Goal: Complete application form: Complete application form

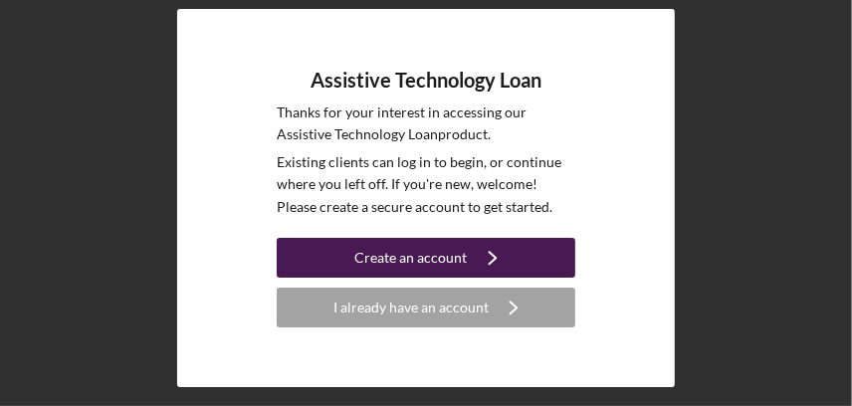
click at [427, 249] on div "Create an account" at bounding box center [411, 258] width 112 height 40
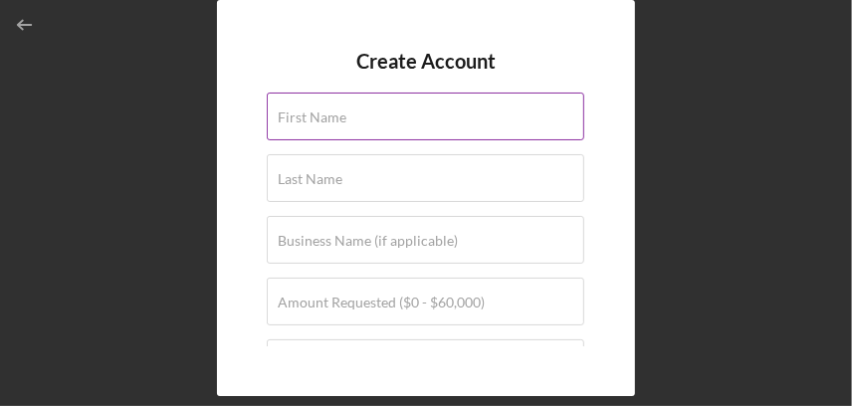
click at [344, 109] on label "First Name" at bounding box center [312, 117] width 69 height 16
click at [344, 109] on input "First Name" at bounding box center [425, 117] width 317 height 48
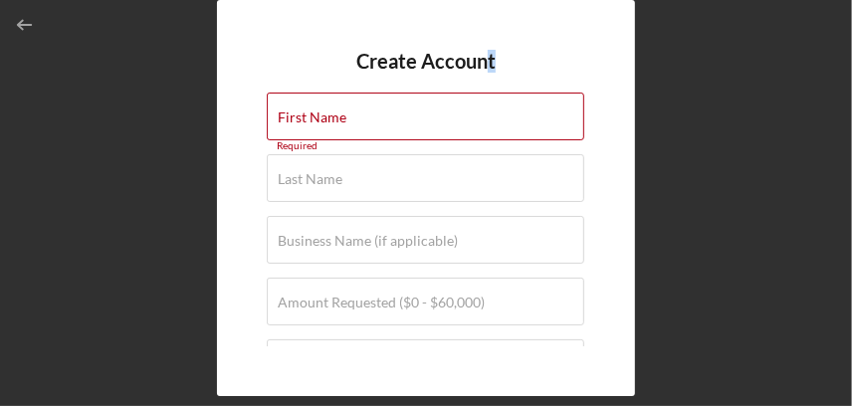
drag, startPoint x: 489, startPoint y: 8, endPoint x: 519, endPoint y: 11, distance: 31.0
click at [517, 11] on div "Create Account First Name Required Last Name Required Business Name (if applica…" at bounding box center [426, 198] width 418 height 396
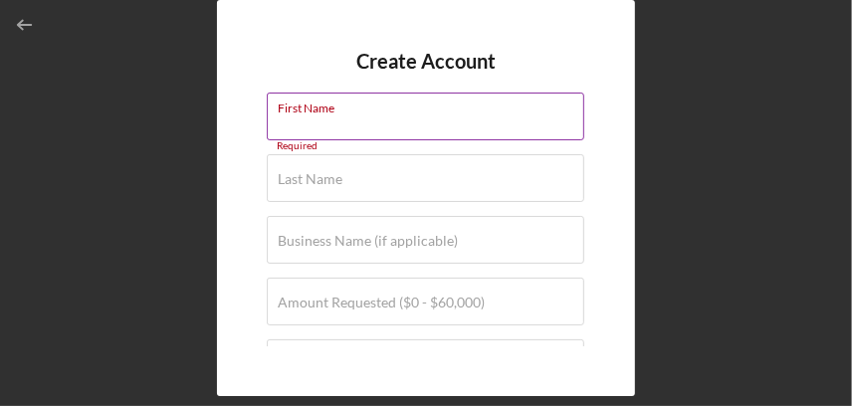
click at [448, 109] on div "First Name Required" at bounding box center [426, 118] width 318 height 50
type input "[PERSON_NAME]"
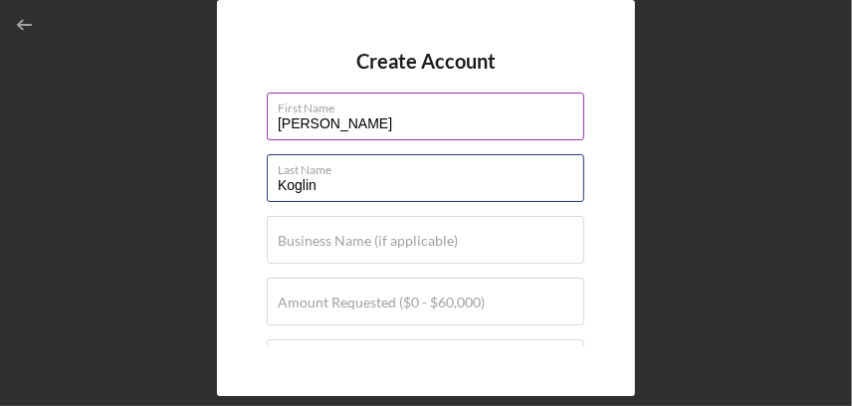
type input "Koglin"
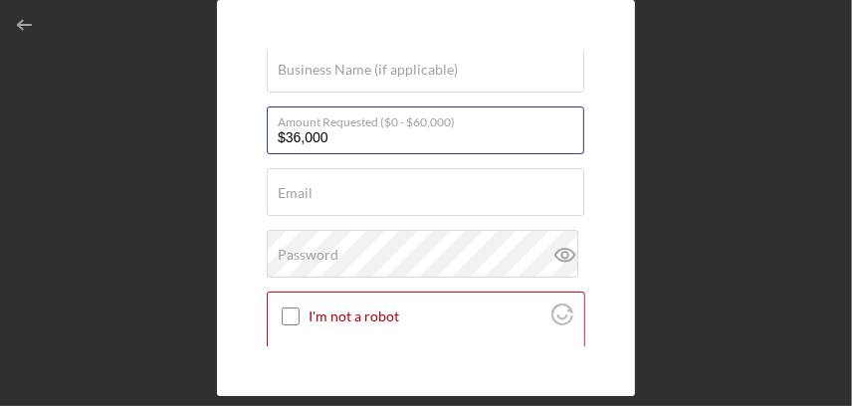
scroll to position [178, 0]
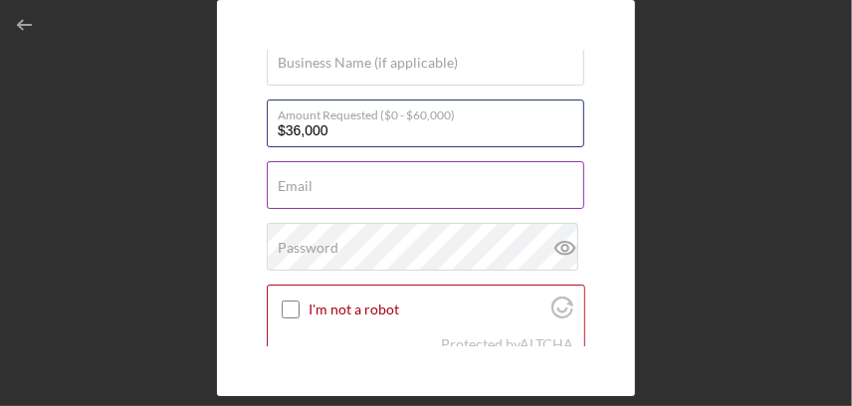
type input "$36,000"
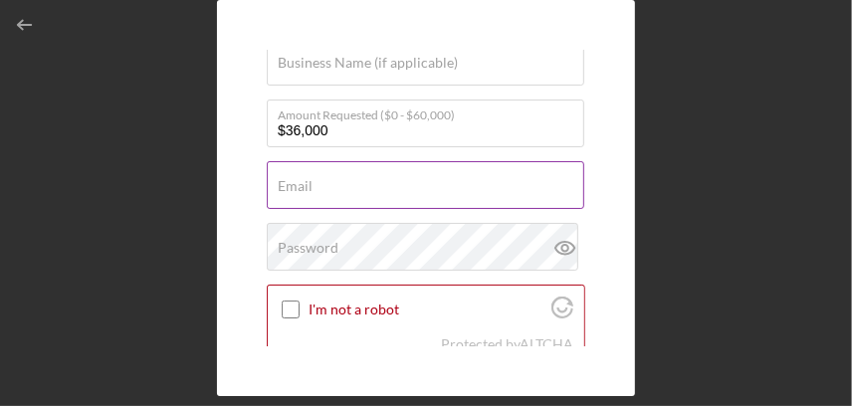
click at [448, 194] on input "Email" at bounding box center [425, 185] width 317 height 48
type input "[EMAIL_ADDRESS][DOMAIN_NAME]"
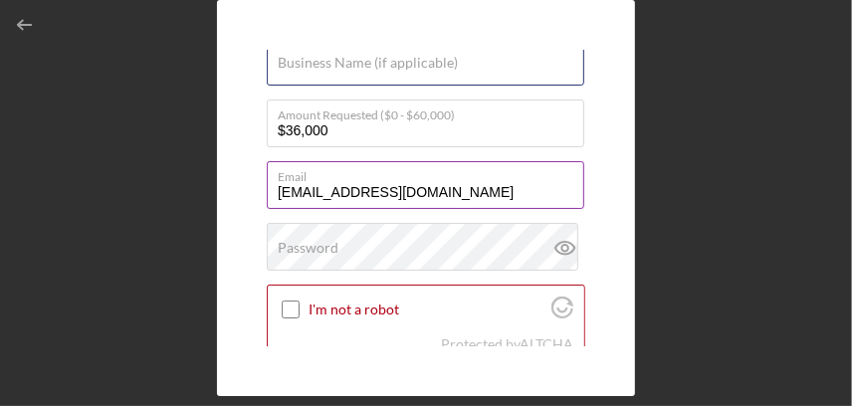
type input "***-**-5142"
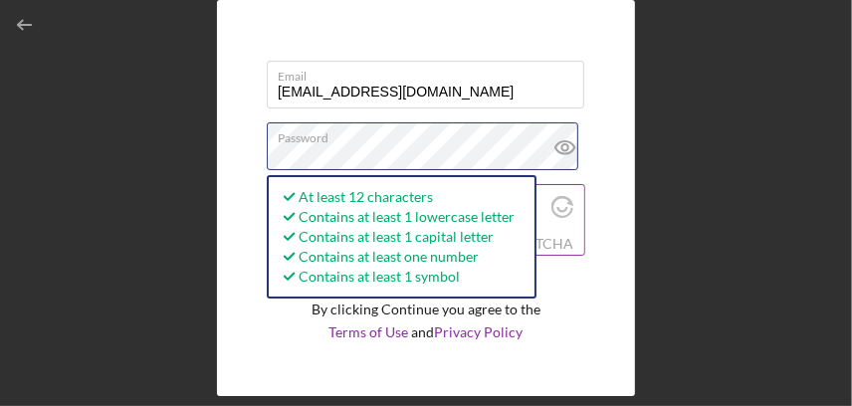
scroll to position [338, 0]
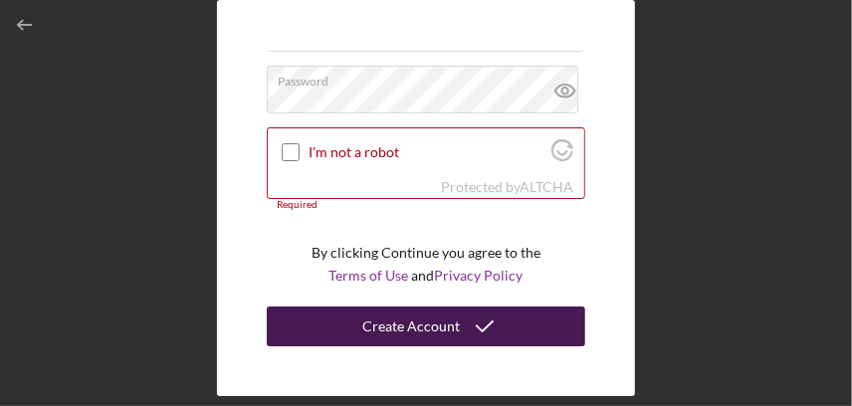
click at [460, 324] on icon "submit" at bounding box center [485, 327] width 50 height 50
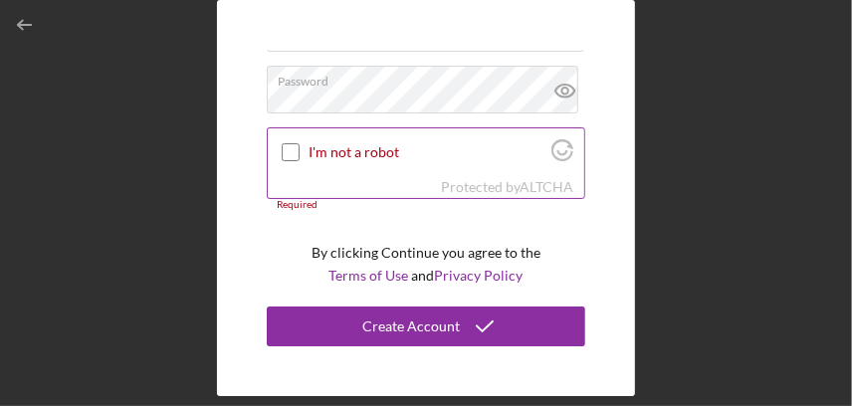
click at [293, 143] on input "I'm not a robot" at bounding box center [291, 152] width 18 height 18
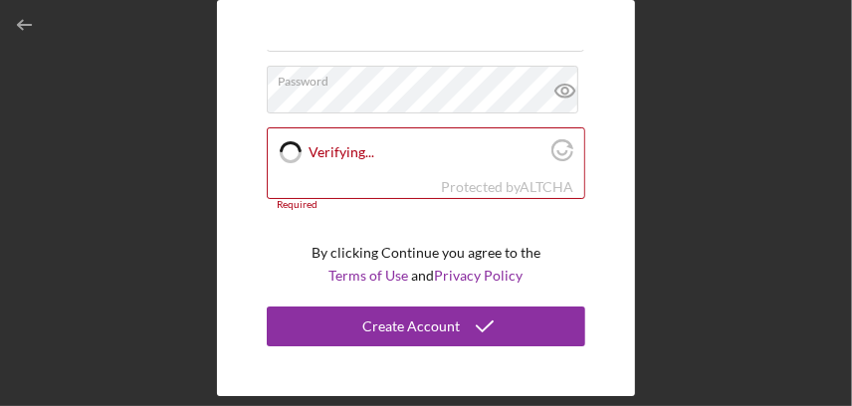
checkbox input "true"
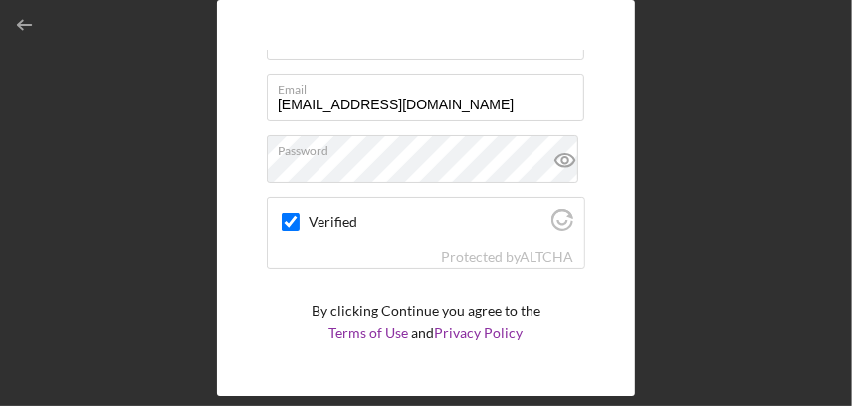
scroll to position [323, 0]
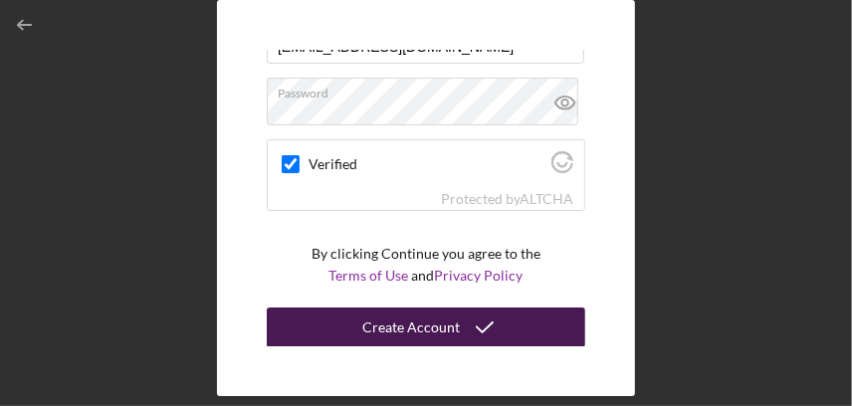
click at [331, 324] on button "Create Account" at bounding box center [426, 327] width 318 height 40
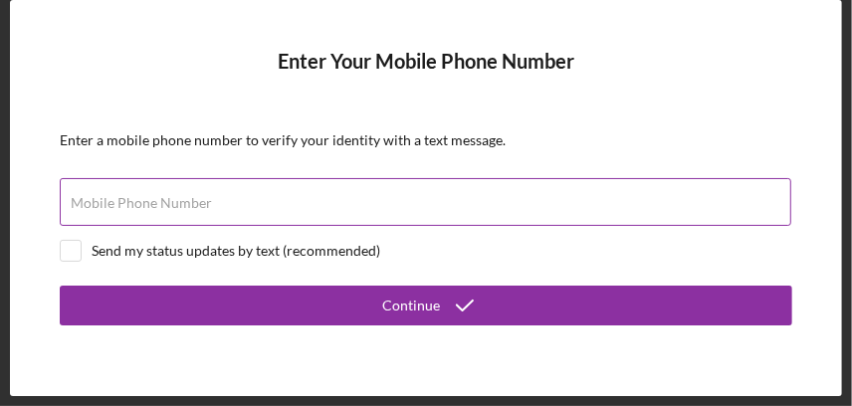
click at [117, 197] on label "Mobile Phone Number" at bounding box center [141, 203] width 141 height 16
click at [117, 197] on input "Mobile Phone Number" at bounding box center [425, 202] width 731 height 48
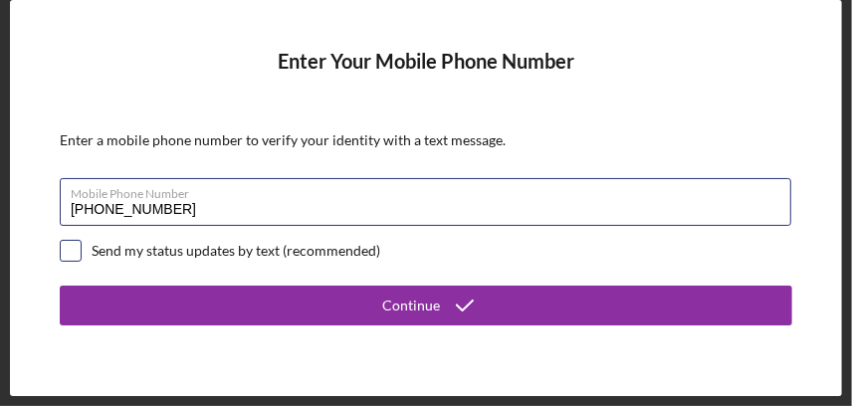
type input "[PHONE_NUMBER]"
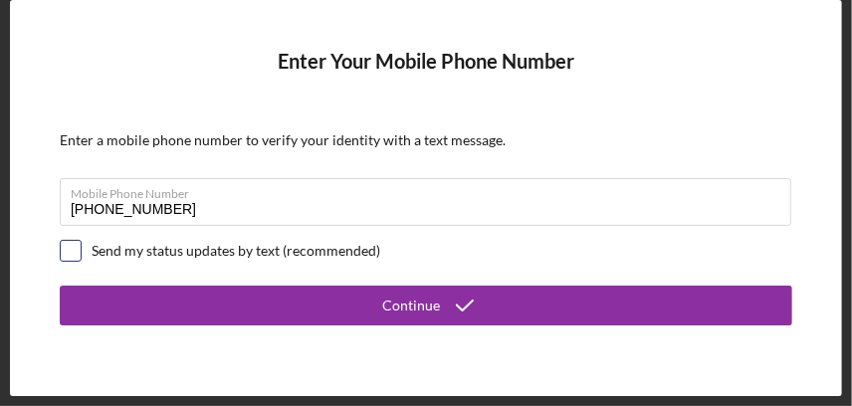
click at [69, 245] on input "checkbox" at bounding box center [71, 251] width 20 height 20
checkbox input "true"
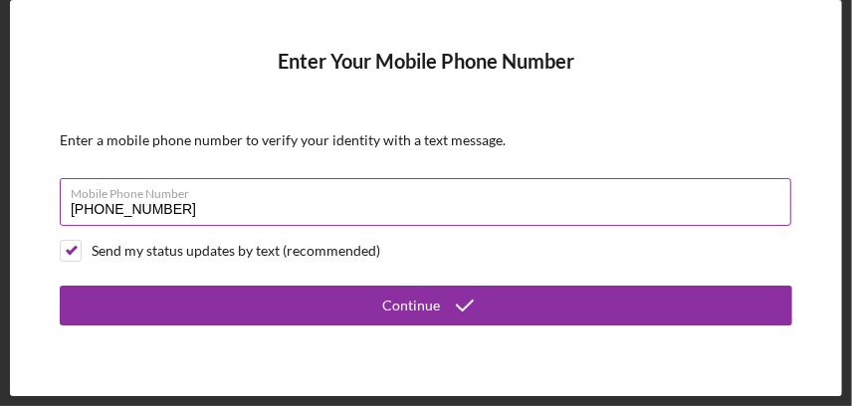
click at [233, 217] on input "[PHONE_NUMBER]" at bounding box center [425, 202] width 731 height 48
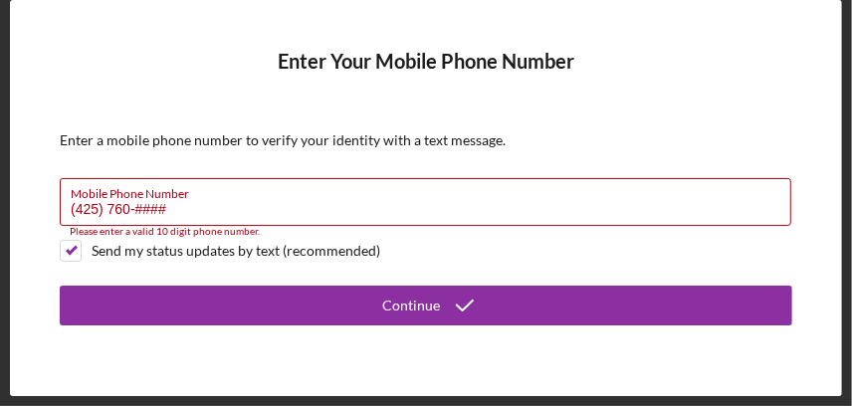
click at [851, 404] on html "Enter Your Mobile Phone Number Enter a mobile phone number to verify your ident…" at bounding box center [426, 203] width 852 height 406
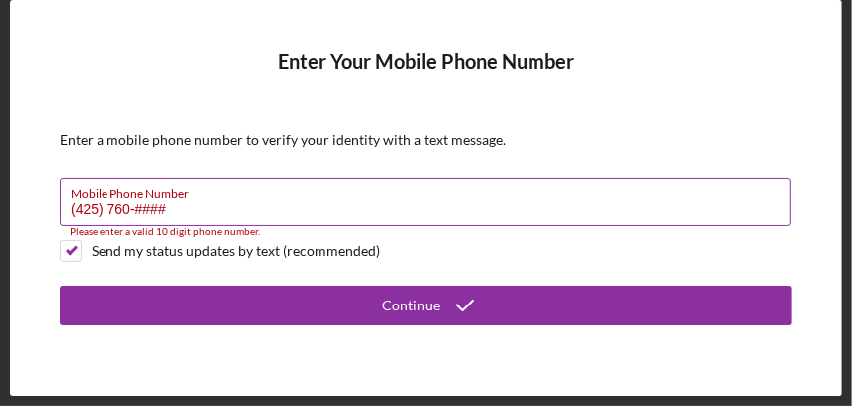
click at [192, 200] on label "Mobile Phone Number" at bounding box center [431, 190] width 720 height 22
click at [192, 200] on input "(425) 760-####" at bounding box center [425, 202] width 731 height 48
type input "(4##) ###-####"
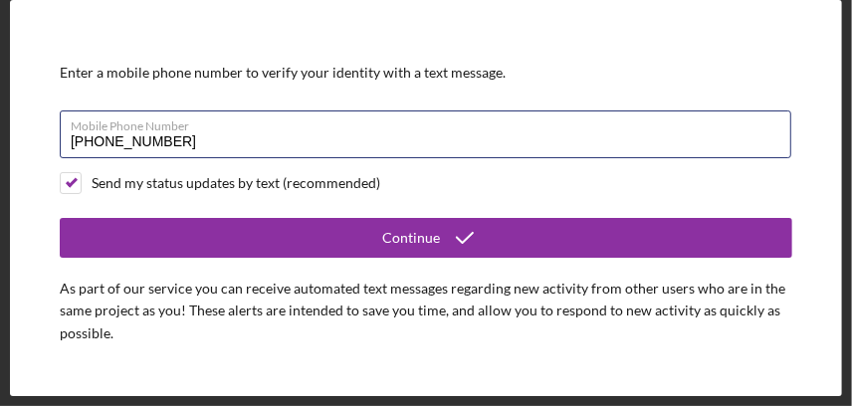
scroll to position [99, 0]
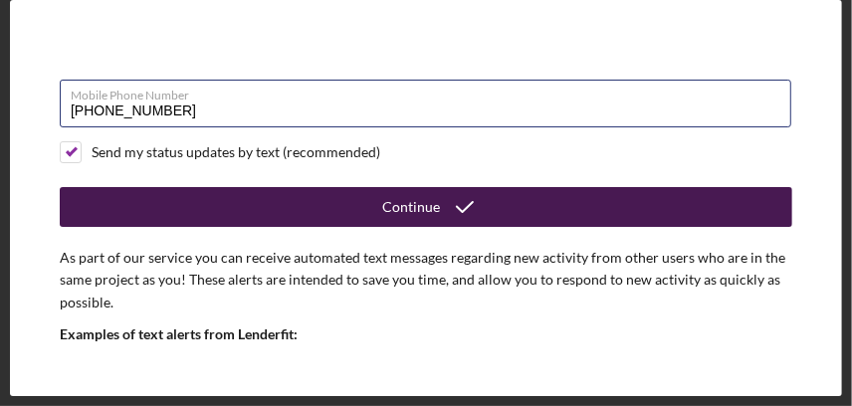
type input "[PHONE_NUMBER]"
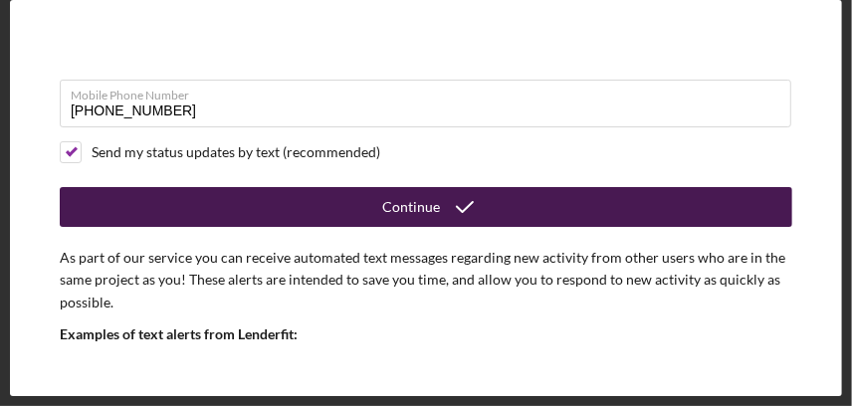
click at [264, 203] on button "Continue" at bounding box center [426, 207] width 732 height 40
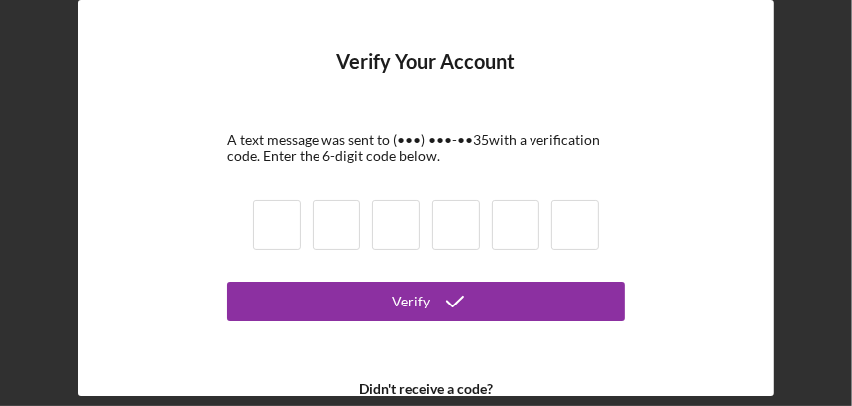
click at [273, 216] on input at bounding box center [277, 225] width 48 height 50
type input "0"
type input "6"
type input "1"
type input "7"
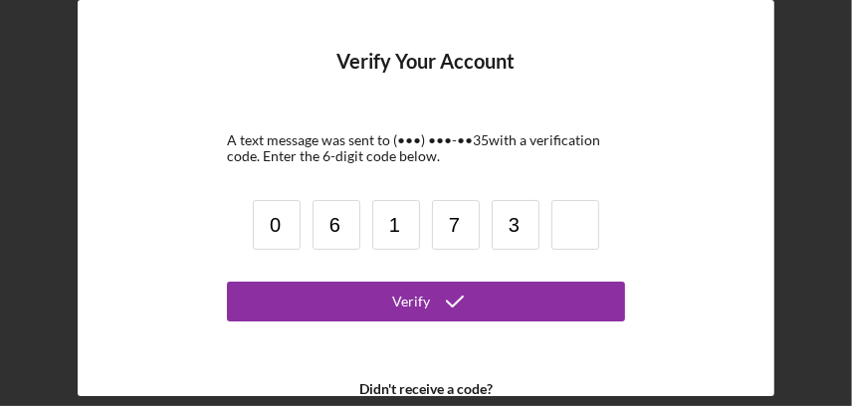
type input "3"
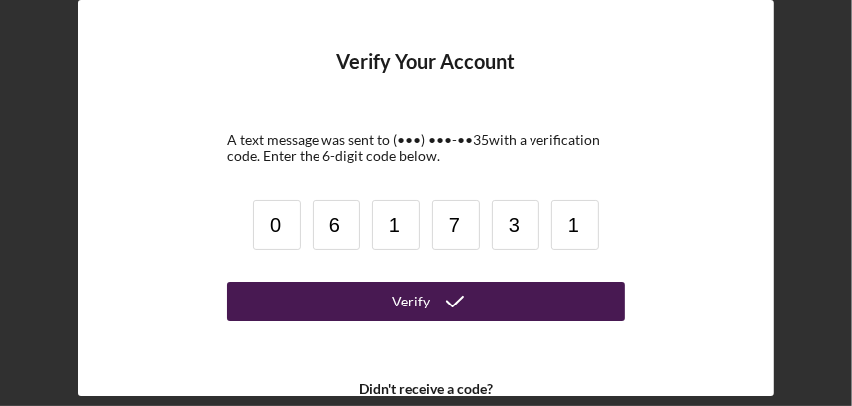
type input "1"
click at [315, 298] on button "Verify" at bounding box center [426, 302] width 398 height 40
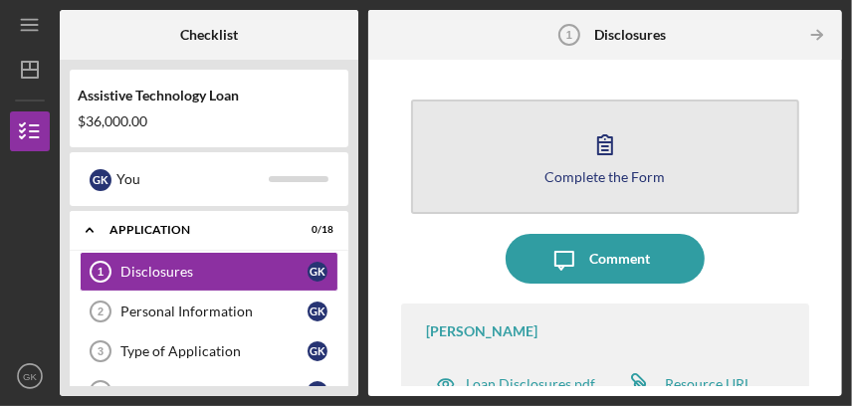
click at [597, 146] on icon "button" at bounding box center [605, 144] width 50 height 50
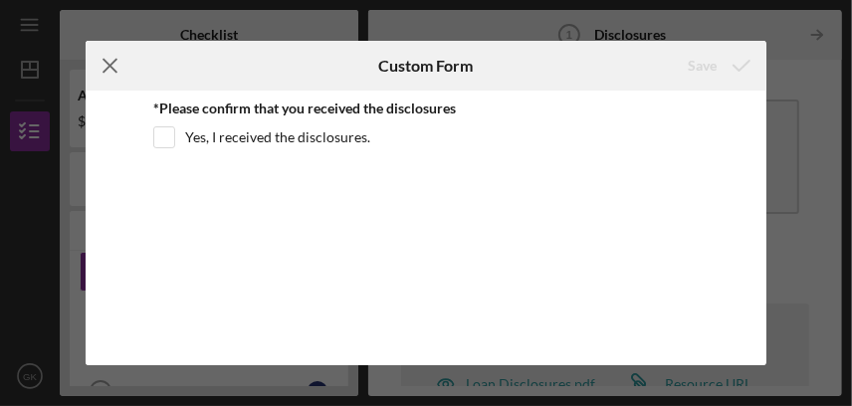
click at [100, 62] on icon "Icon/Menu Close" at bounding box center [111, 66] width 50 height 50
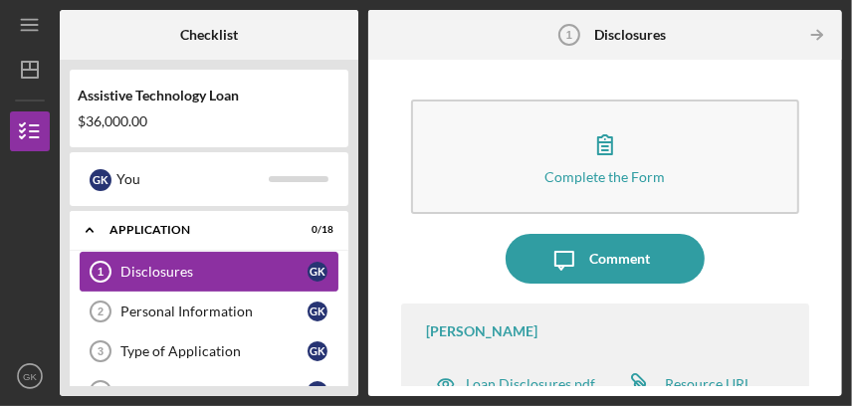
click at [239, 271] on div "Disclosures" at bounding box center [213, 272] width 187 height 16
click at [98, 268] on tspan "1" at bounding box center [101, 272] width 6 height 12
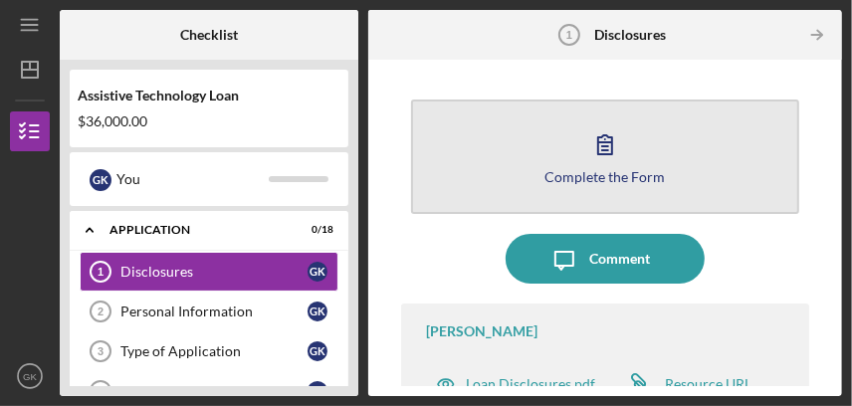
click at [563, 169] on div "Complete the Form" at bounding box center [604, 176] width 120 height 15
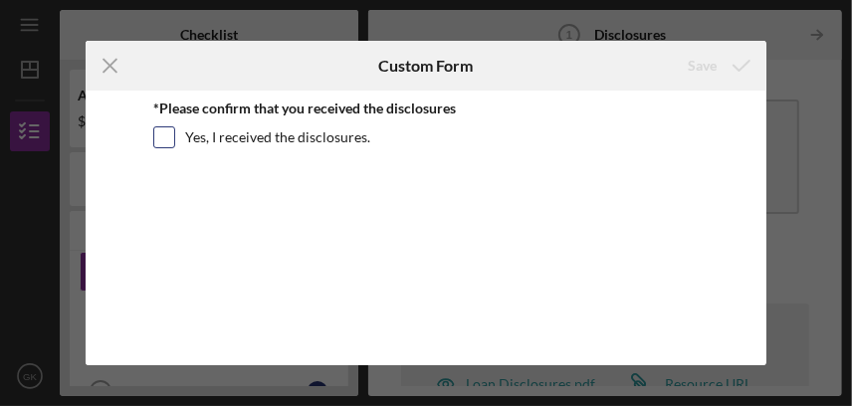
click at [164, 130] on input "Yes, I received the disclosures." at bounding box center [164, 137] width 20 height 20
checkbox input "true"
click at [699, 62] on div "Save" at bounding box center [702, 66] width 29 height 40
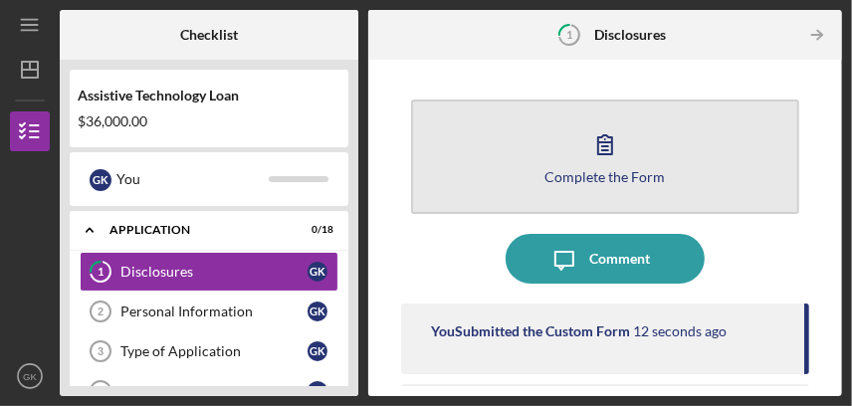
click at [532, 175] on button "Complete the Form Form" at bounding box center [605, 157] width 388 height 114
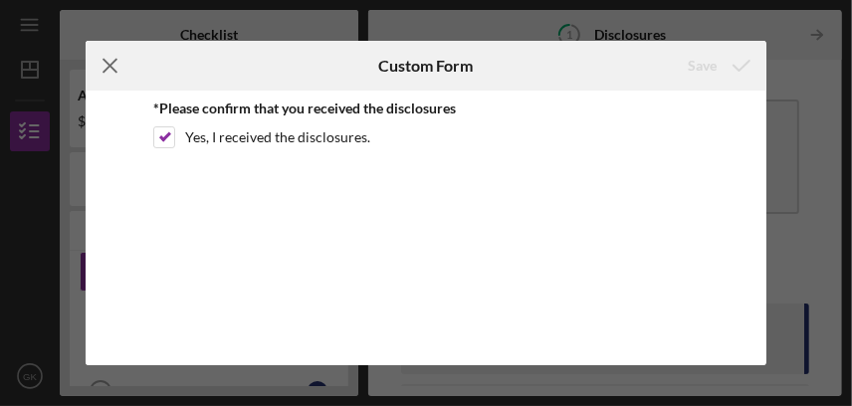
click at [109, 61] on icon "Icon/Menu Close" at bounding box center [111, 66] width 50 height 50
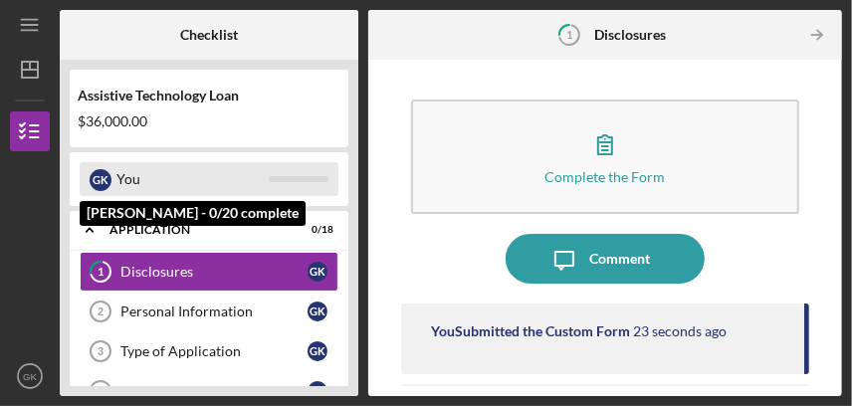
click at [291, 181] on div at bounding box center [299, 179] width 60 height 6
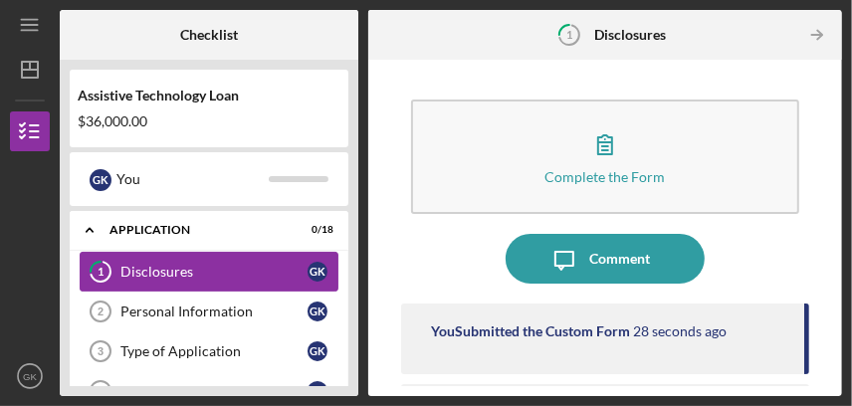
click at [230, 271] on div "Disclosures" at bounding box center [213, 272] width 187 height 16
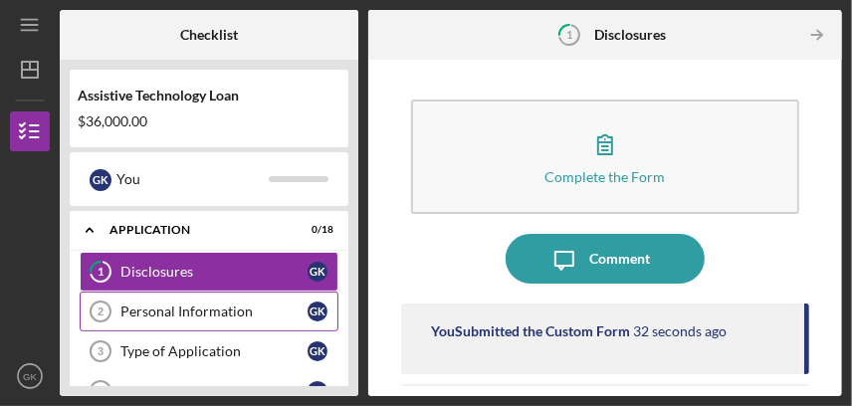
click at [102, 305] on tspan "2" at bounding box center [101, 311] width 6 height 12
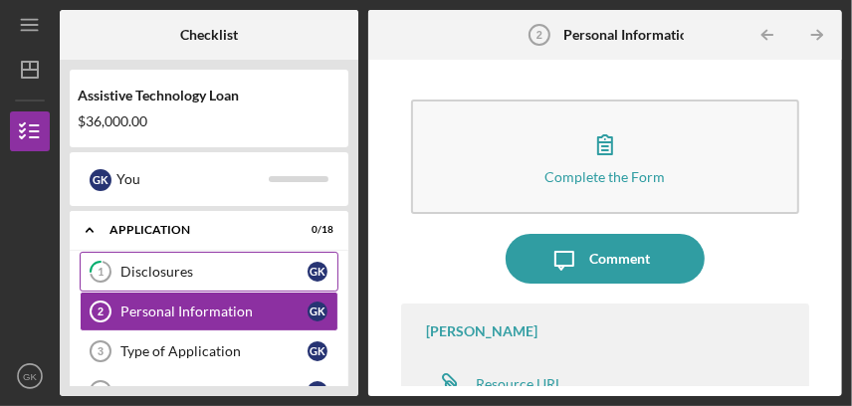
click at [105, 263] on icon at bounding box center [101, 273] width 20 height 20
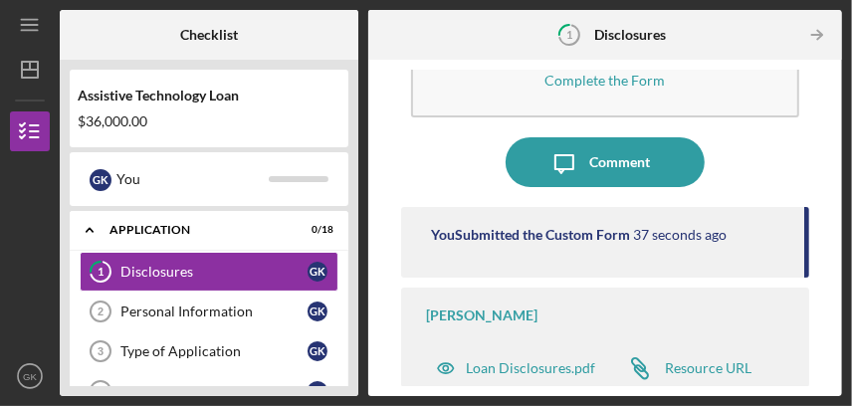
scroll to position [98, 0]
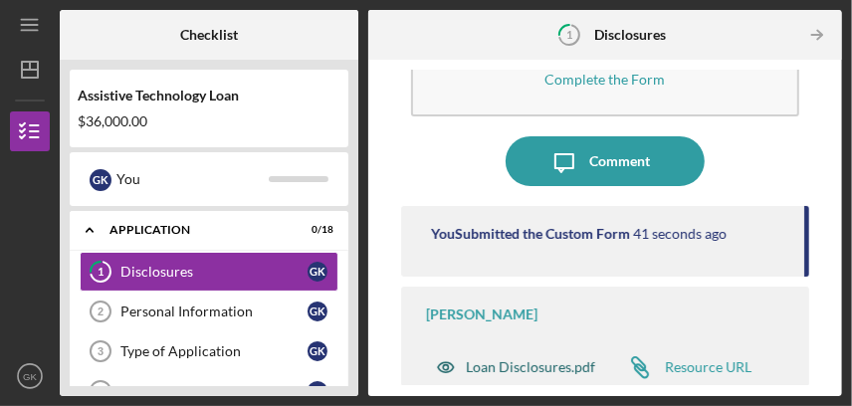
click at [482, 365] on div "Loan Disclosures.pdf" at bounding box center [530, 367] width 129 height 16
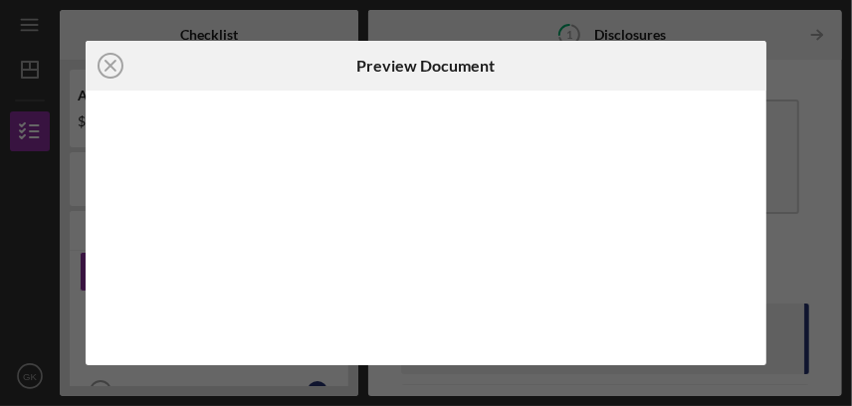
scroll to position [98, 0]
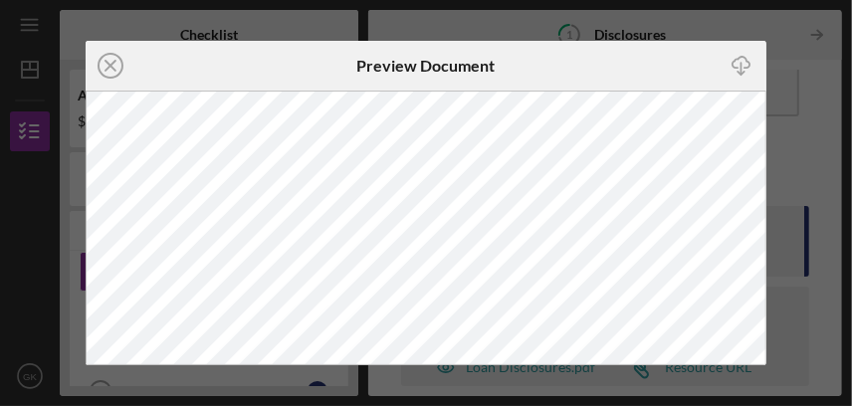
click at [741, 59] on icon "Icon/Download" at bounding box center [741, 65] width 45 height 45
click at [114, 64] on icon "Icon/Close" at bounding box center [111, 66] width 50 height 50
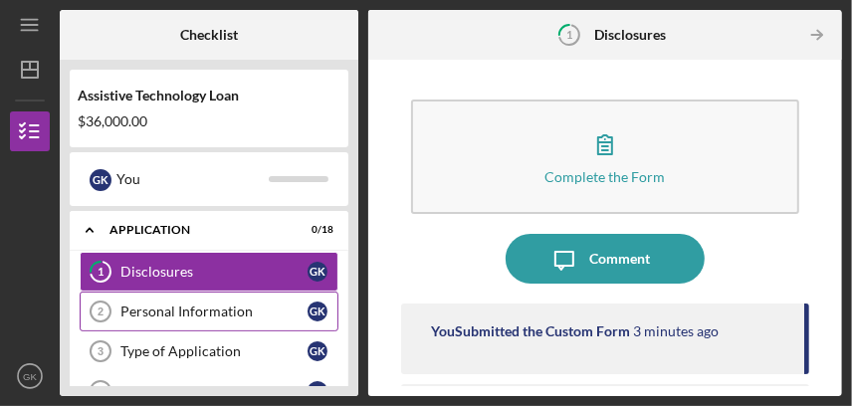
click at [98, 306] on tspan "2" at bounding box center [101, 311] width 6 height 12
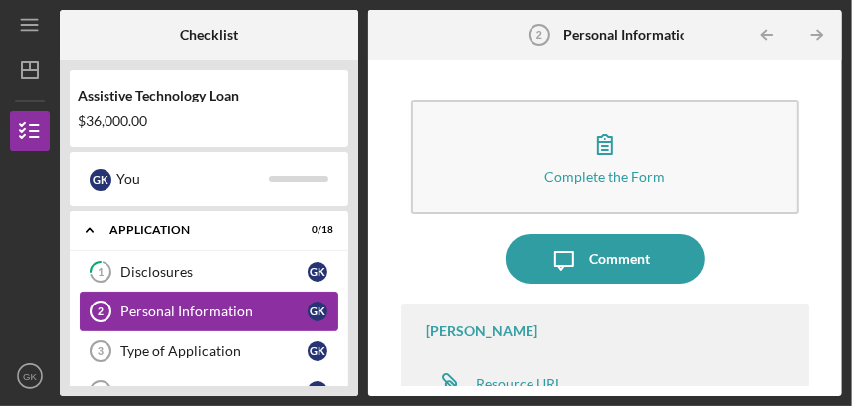
click at [220, 308] on div "Personal Information" at bounding box center [213, 312] width 187 height 16
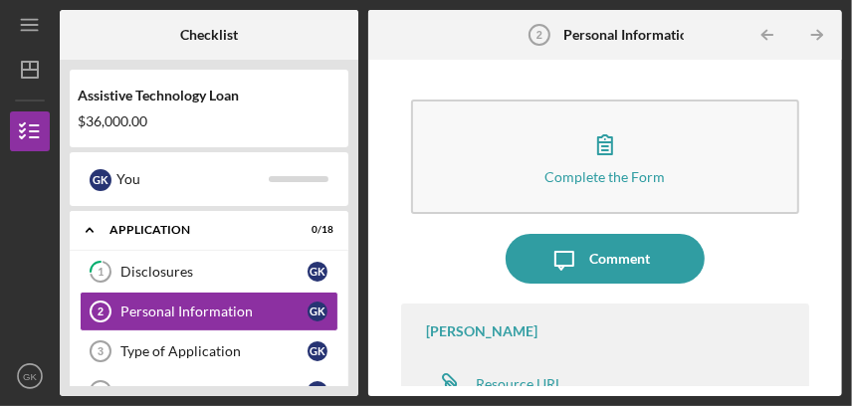
scroll to position [17, 0]
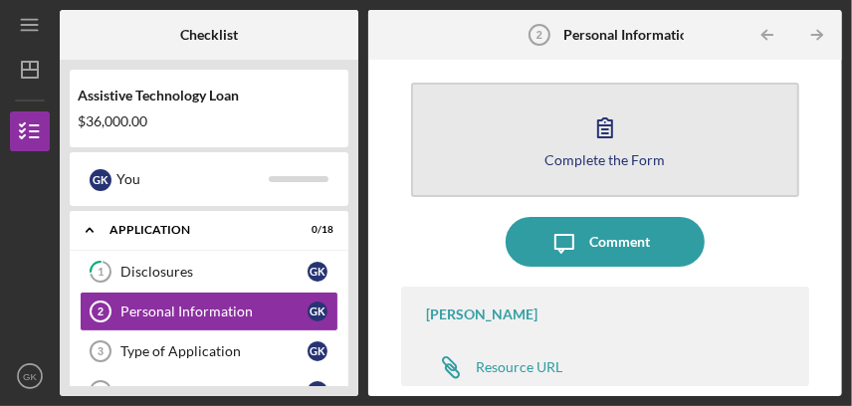
click at [569, 153] on div "Complete the Form" at bounding box center [604, 159] width 120 height 15
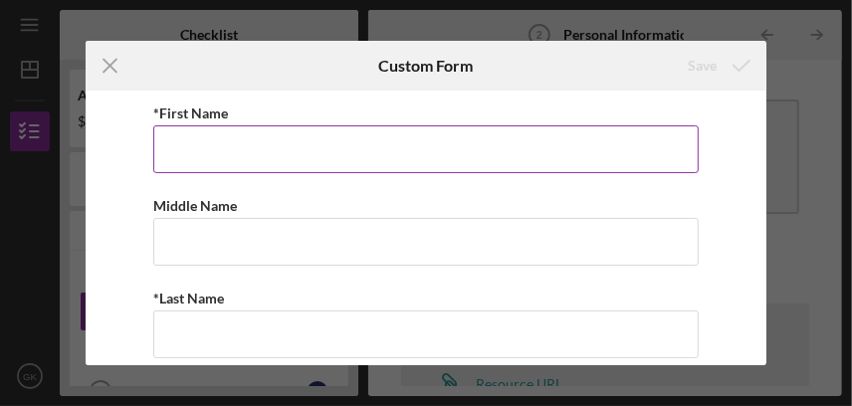
click at [514, 151] on input "*First Name" at bounding box center [425, 149] width 545 height 48
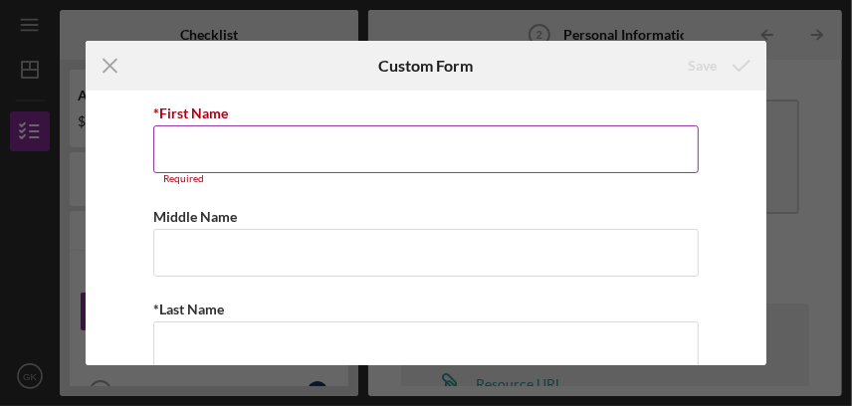
click at [353, 139] on input "*First Name" at bounding box center [425, 149] width 545 height 48
type input "[PERSON_NAME]"
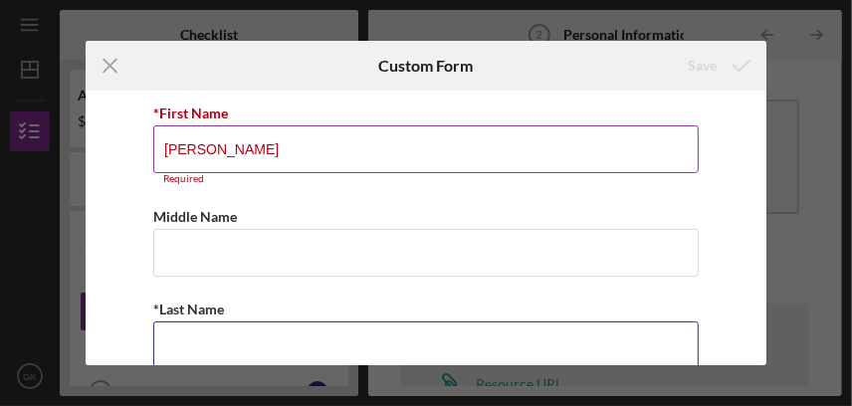
type input "Koglin"
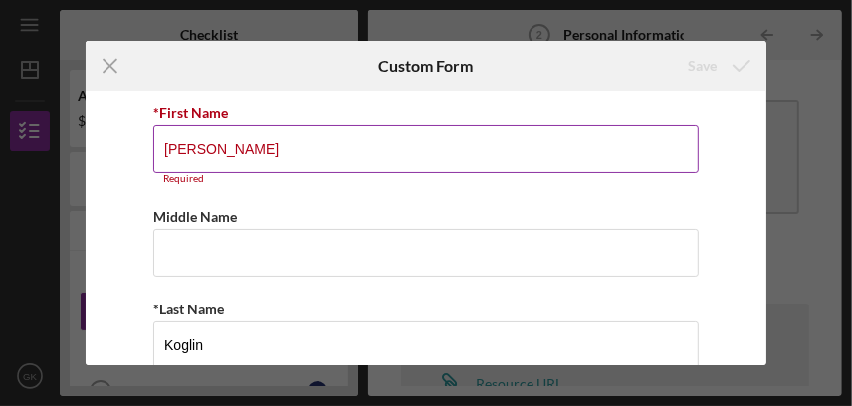
type input "[STREET_ADDRESS]"
type input "Stanwood"
type input "98292"
type input "WA"
type input "[PHONE_NUMBER]"
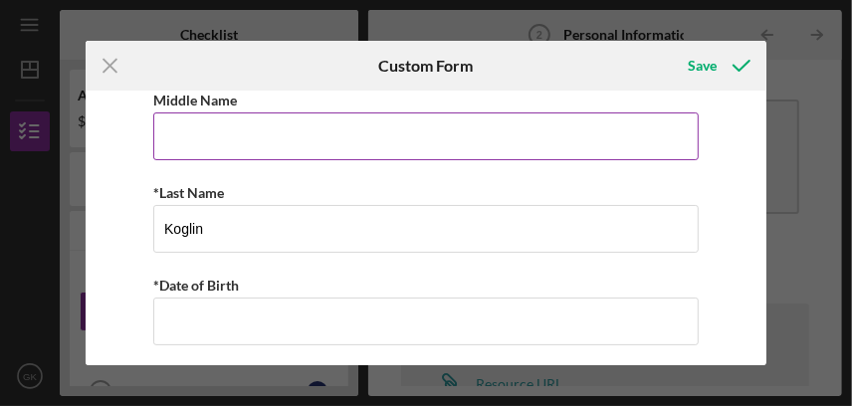
scroll to position [199, 0]
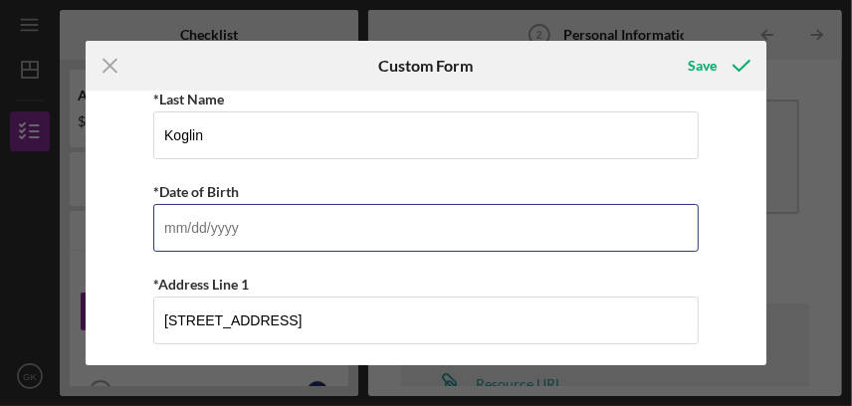
click at [280, 235] on input "*Date of Birth" at bounding box center [425, 228] width 545 height 48
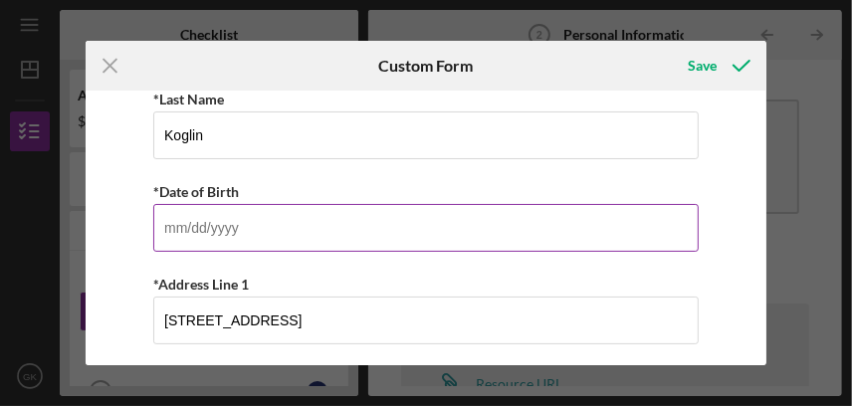
type input "[DATE]"
type input "[PERSON_NAME]"
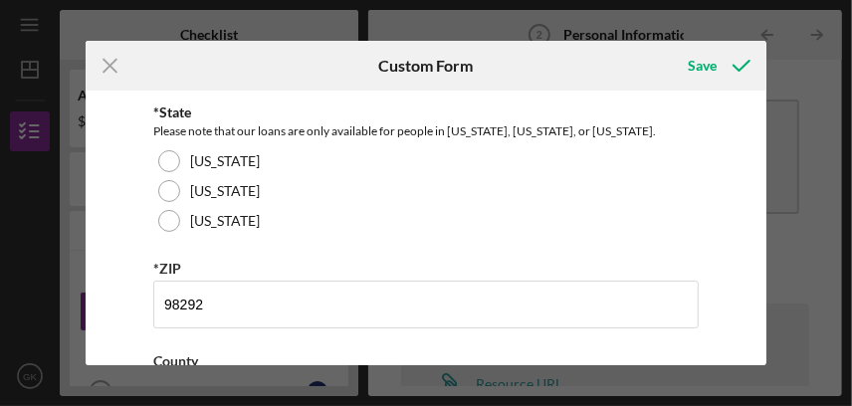
scroll to position [697, 0]
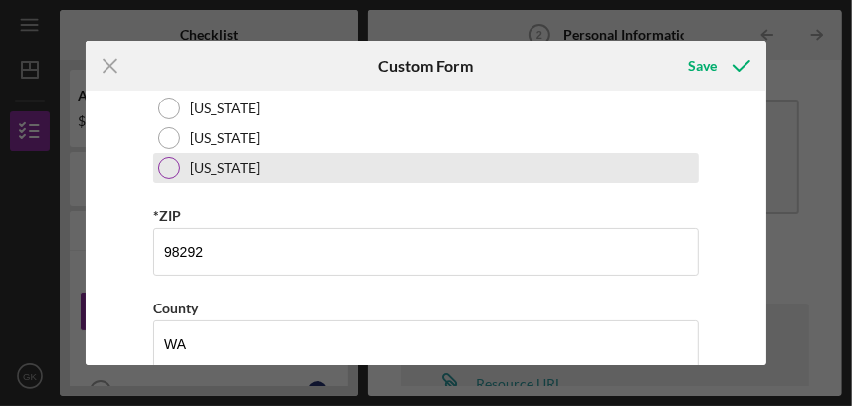
click at [166, 164] on div at bounding box center [169, 168] width 22 height 22
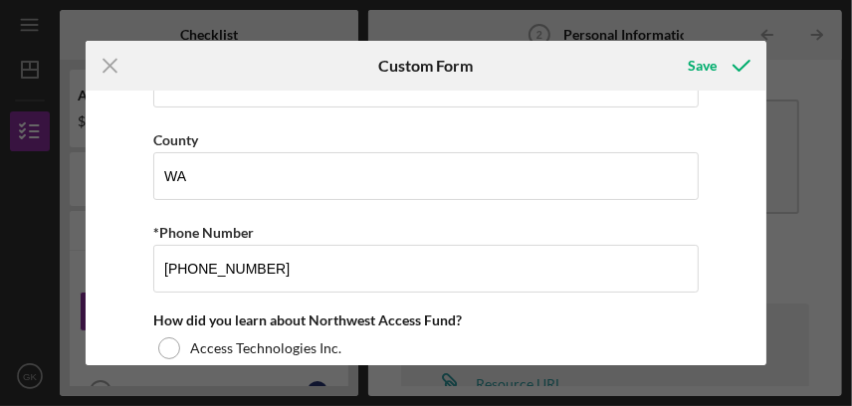
scroll to position [895, 0]
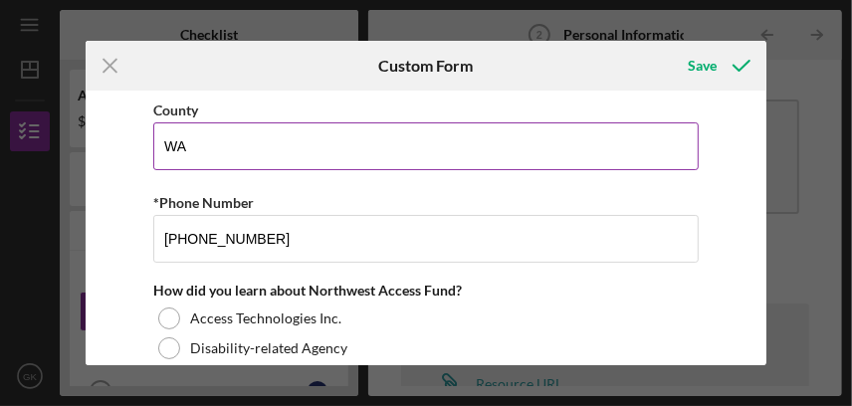
click at [231, 143] on input "WA" at bounding box center [425, 146] width 545 height 48
type input "W"
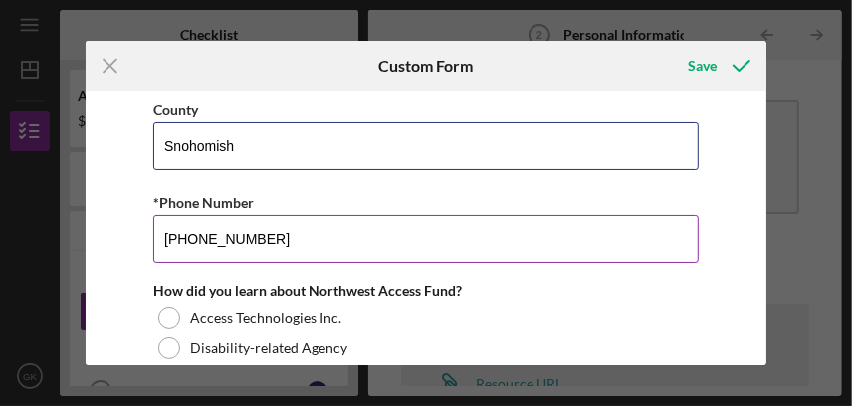
type input "Snohomish"
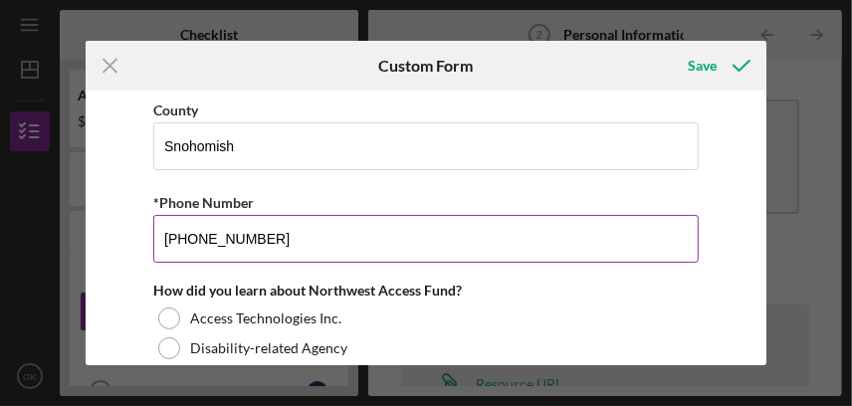
click at [282, 235] on input "[PHONE_NUMBER]" at bounding box center [425, 239] width 545 height 48
type input "(3##) ###-####"
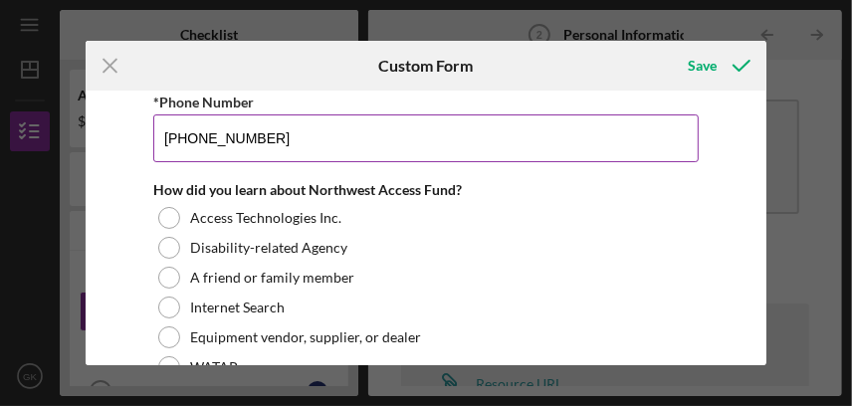
scroll to position [1069, 0]
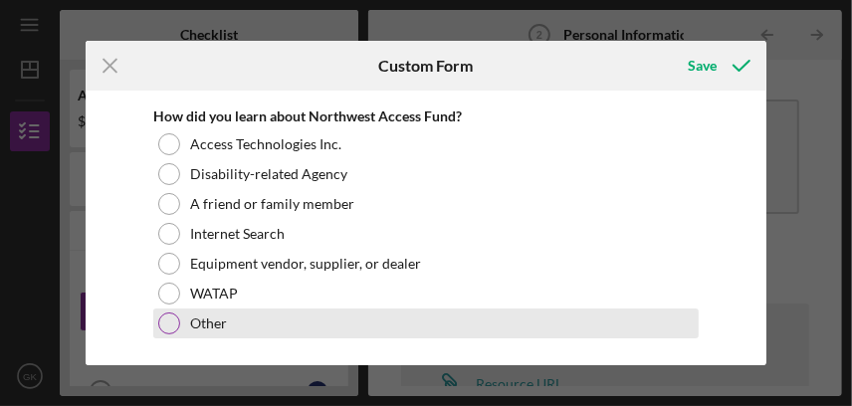
type input "[PHONE_NUMBER]"
click at [173, 319] on div at bounding box center [169, 323] width 22 height 22
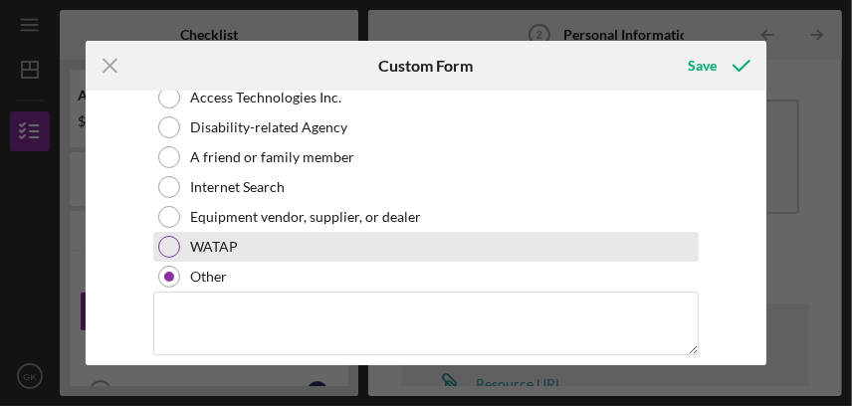
scroll to position [1135, 0]
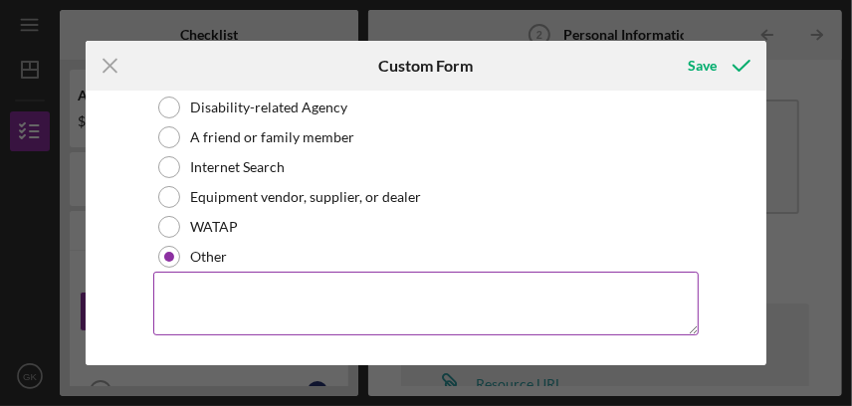
click at [313, 284] on textarea at bounding box center [425, 304] width 545 height 64
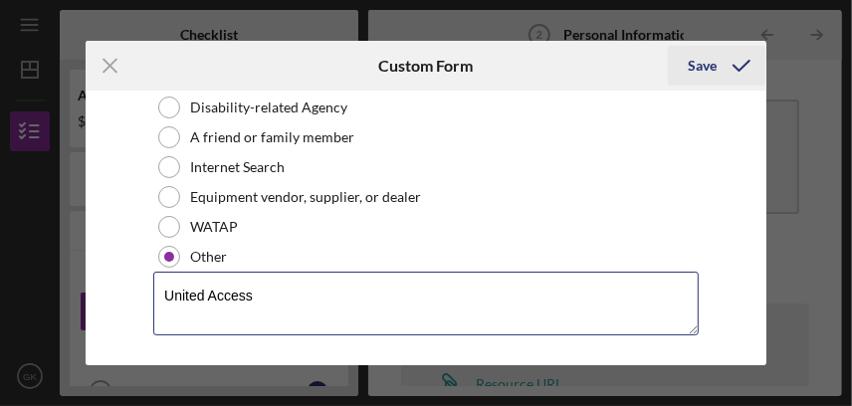
type textarea "United Access"
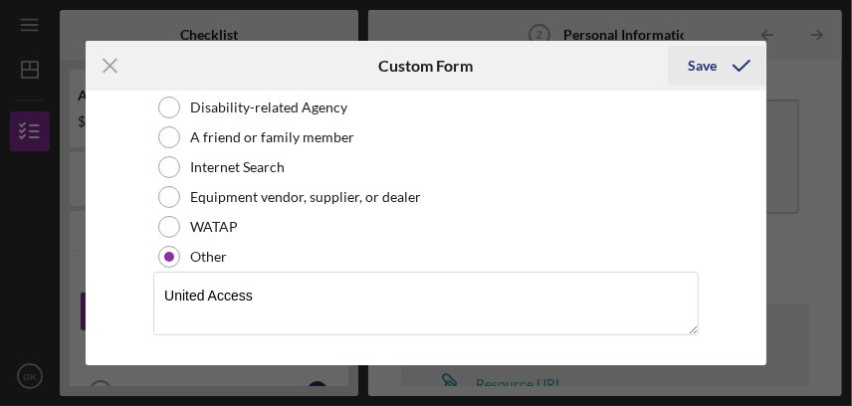
click at [703, 59] on div "Save" at bounding box center [702, 66] width 29 height 40
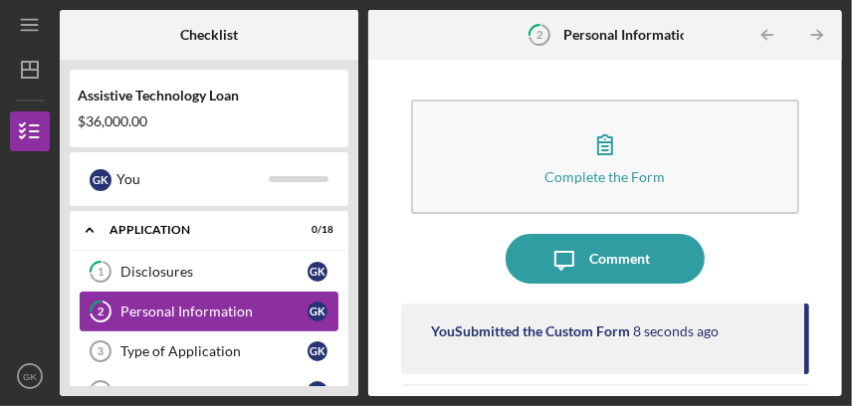
scroll to position [99, 0]
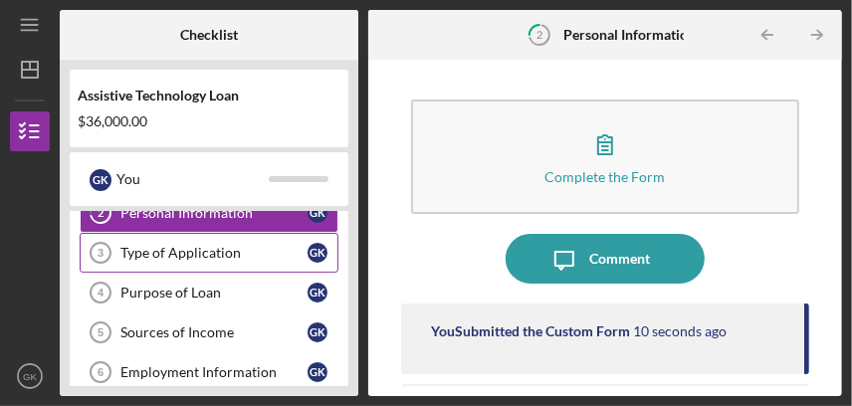
click at [117, 244] on icon "Type of Application 3" at bounding box center [101, 253] width 50 height 50
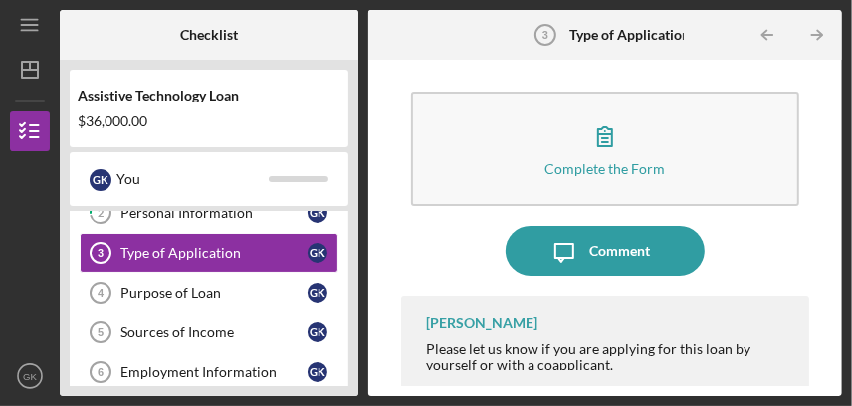
scroll to position [16, 0]
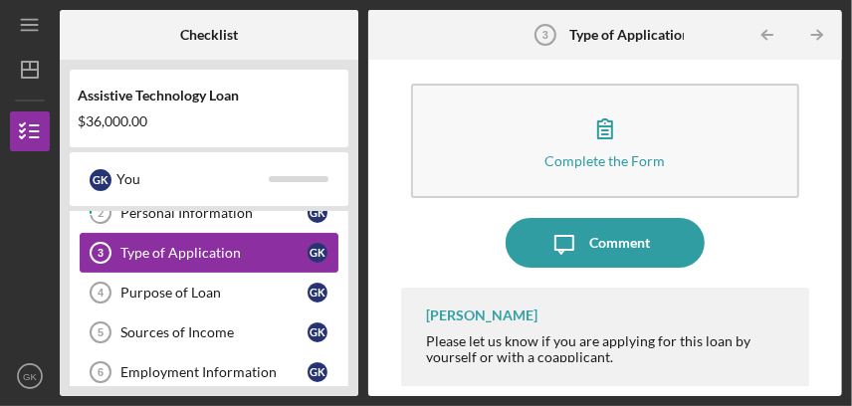
click at [288, 254] on div "Type of Application" at bounding box center [213, 253] width 187 height 16
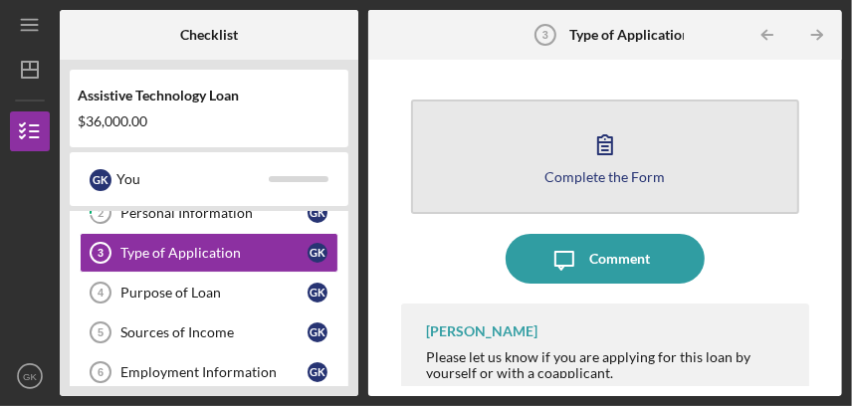
click at [597, 139] on icon "button" at bounding box center [605, 144] width 50 height 50
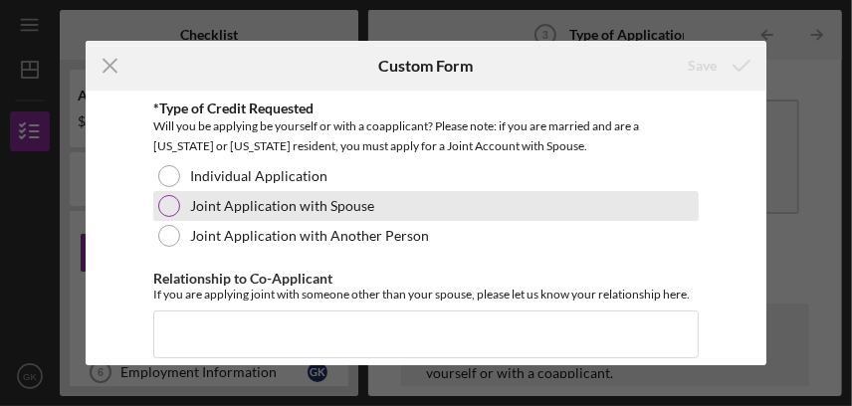
click at [167, 197] on div at bounding box center [169, 206] width 22 height 22
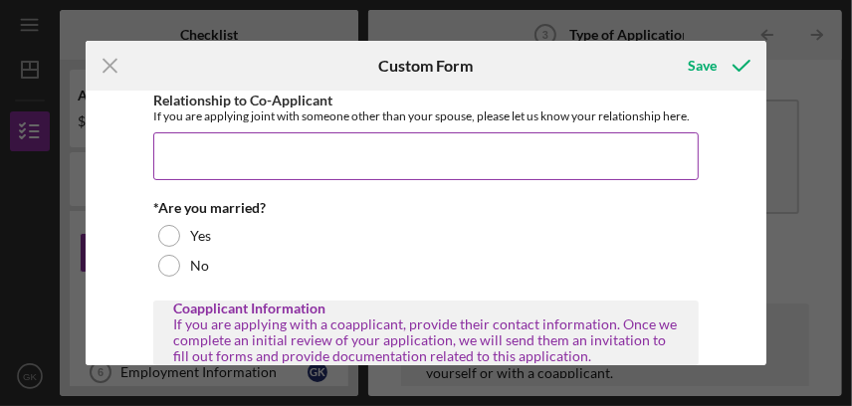
scroll to position [198, 0]
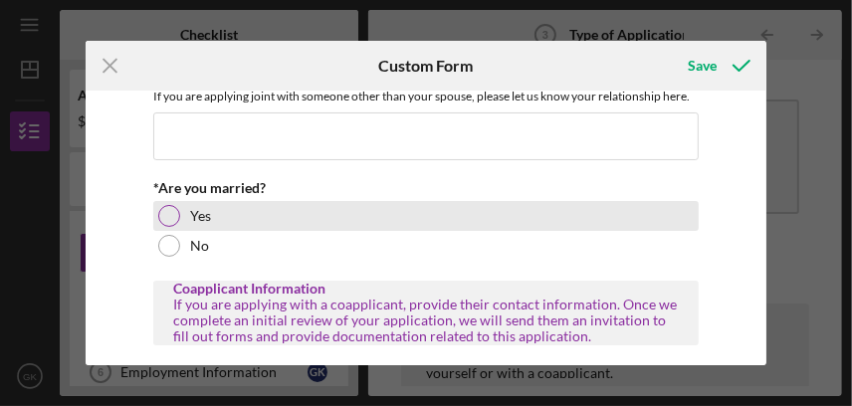
click at [165, 217] on div "Yes" at bounding box center [425, 216] width 545 height 30
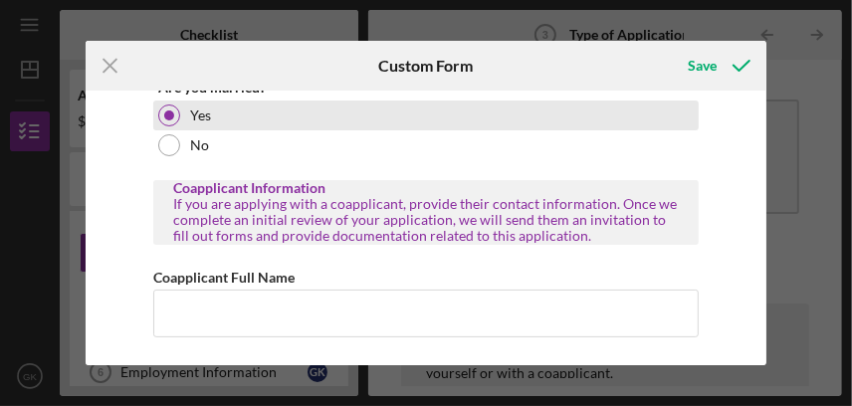
scroll to position [398, 0]
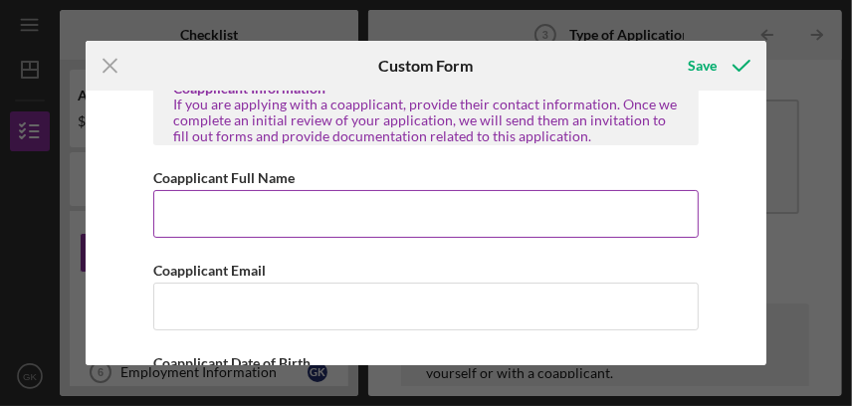
click at [165, 217] on input "Coapplicant Full Name" at bounding box center [425, 214] width 545 height 48
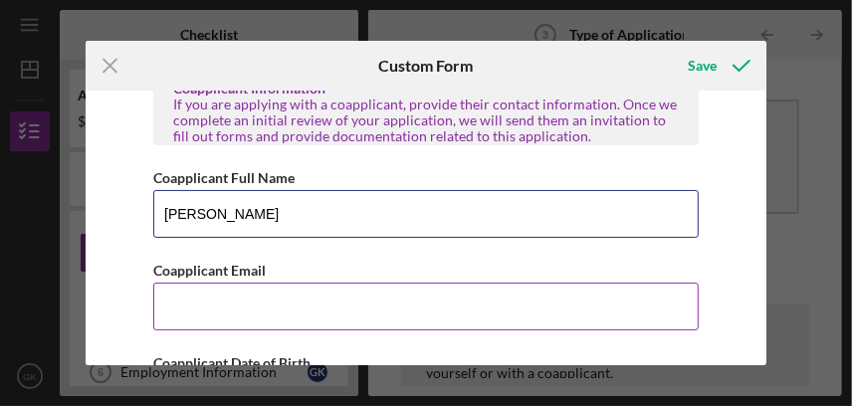
scroll to position [497, 0]
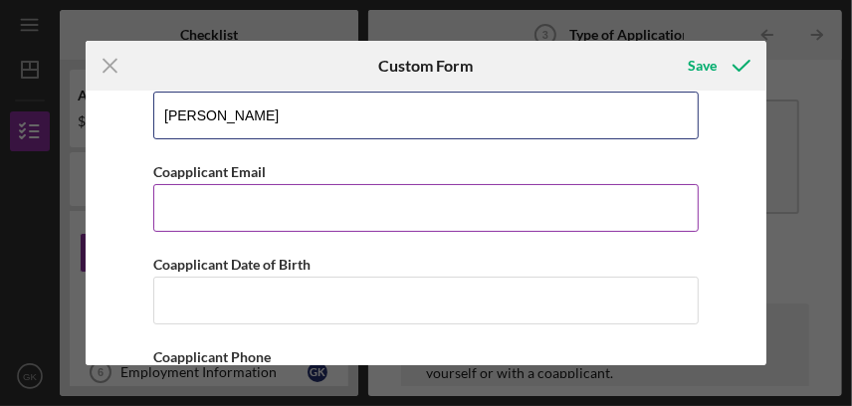
type input "[PERSON_NAME]"
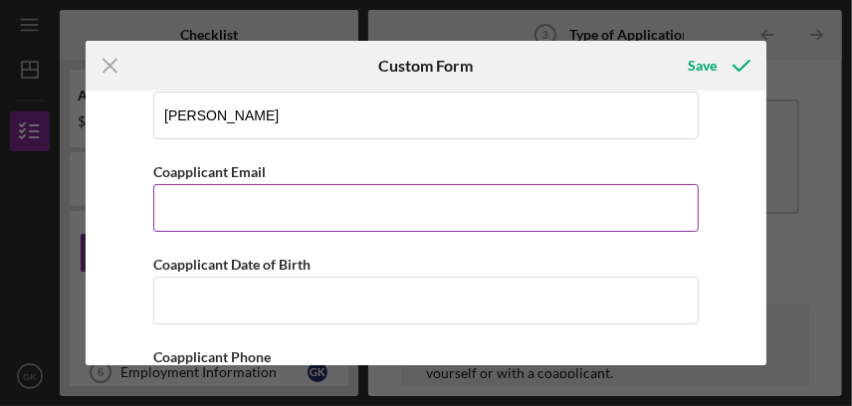
click at [170, 218] on input "Coapplicant Email" at bounding box center [425, 208] width 545 height 48
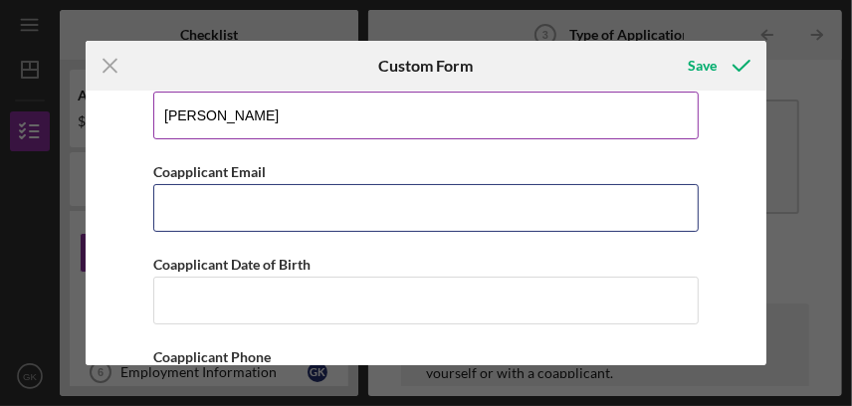
type input "[EMAIL_ADDRESS][DOMAIN_NAME]"
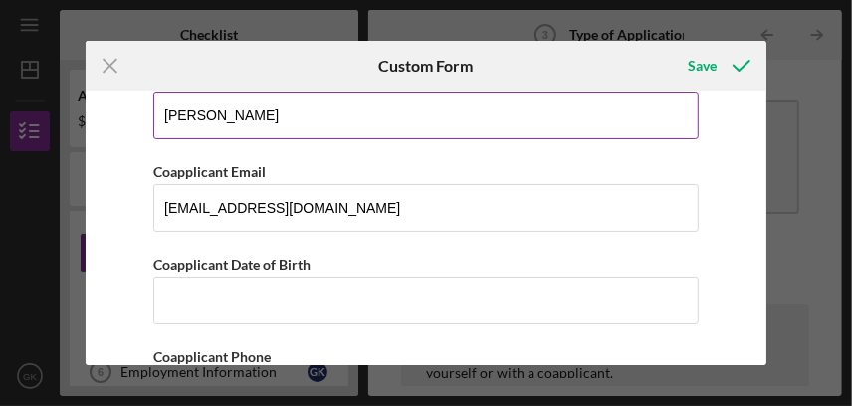
type input "[PHONE_NUMBER]"
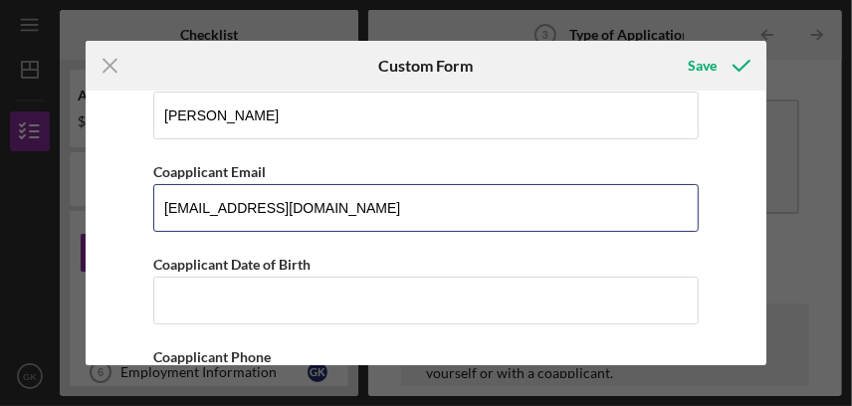
scroll to position [591, 0]
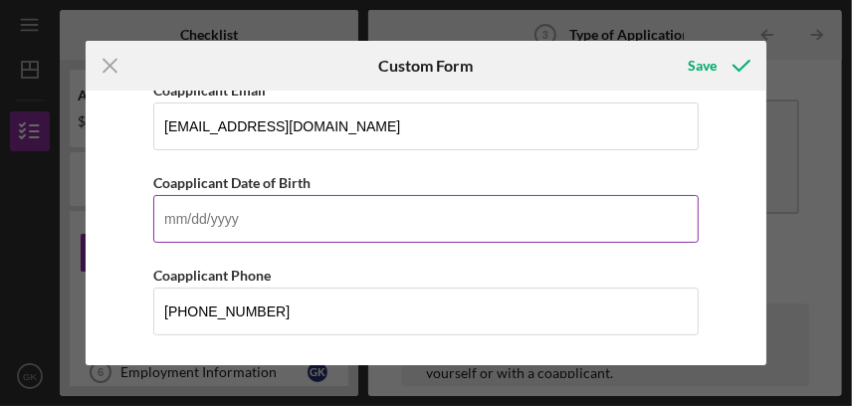
click at [175, 208] on input "Coapplicant Date of Birth" at bounding box center [425, 219] width 545 height 48
type input "[DATE]"
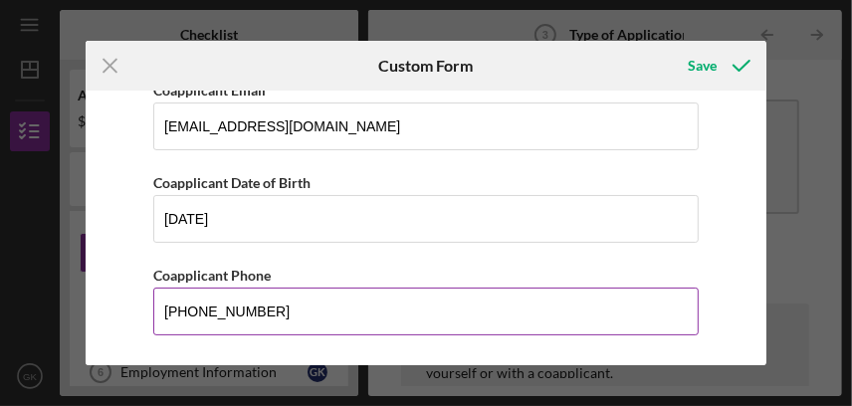
click at [273, 311] on input "[PHONE_NUMBER]" at bounding box center [425, 312] width 545 height 48
type input "(3##) ###-####"
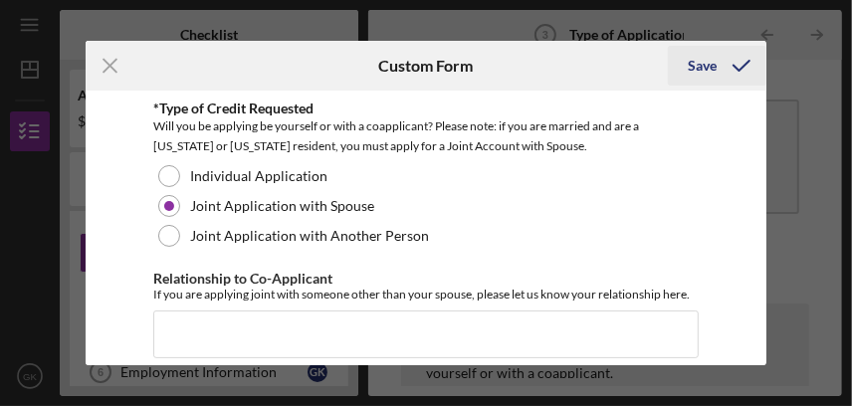
type input "[PHONE_NUMBER]"
click at [710, 61] on div "Save" at bounding box center [702, 66] width 29 height 40
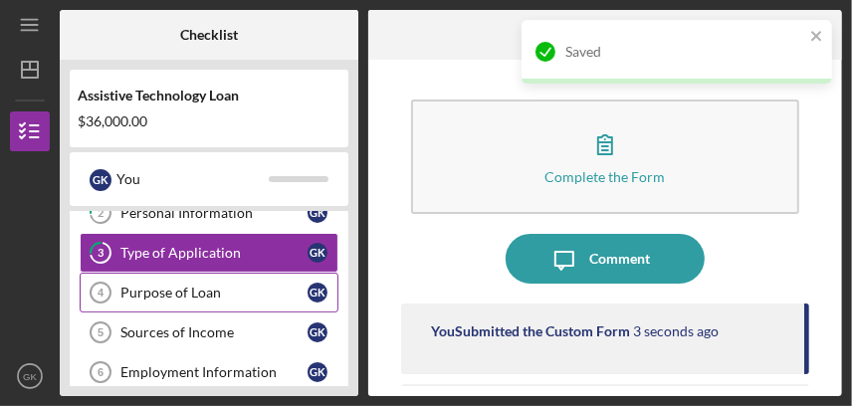
click at [162, 295] on div "Purpose of Loan" at bounding box center [213, 293] width 187 height 16
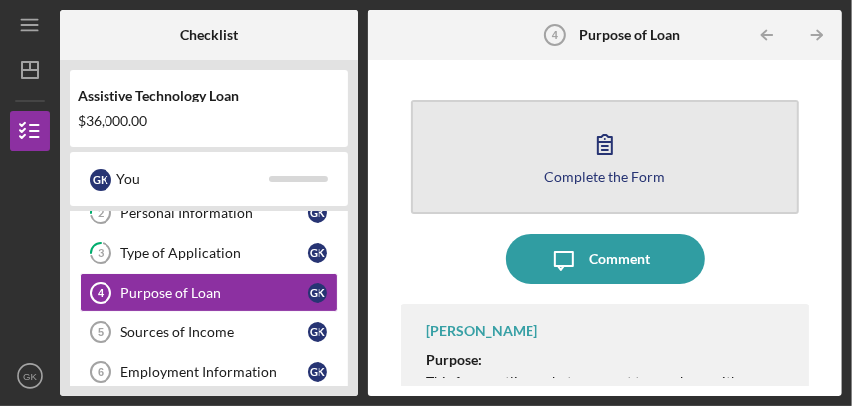
click at [603, 140] on icon "button" at bounding box center [605, 144] width 50 height 50
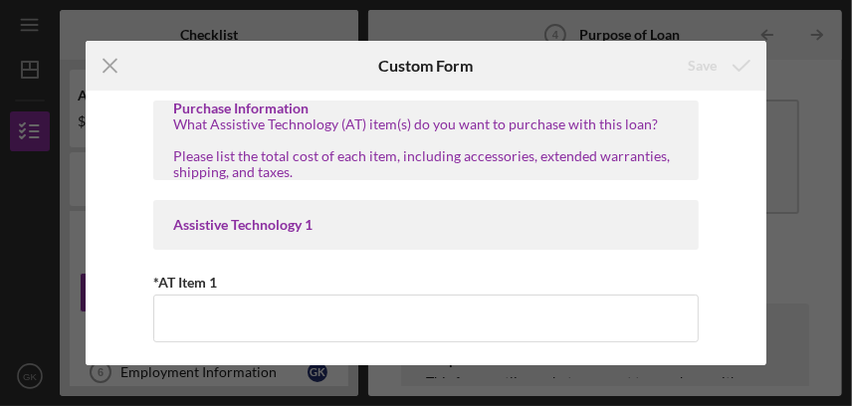
scroll to position [99, 0]
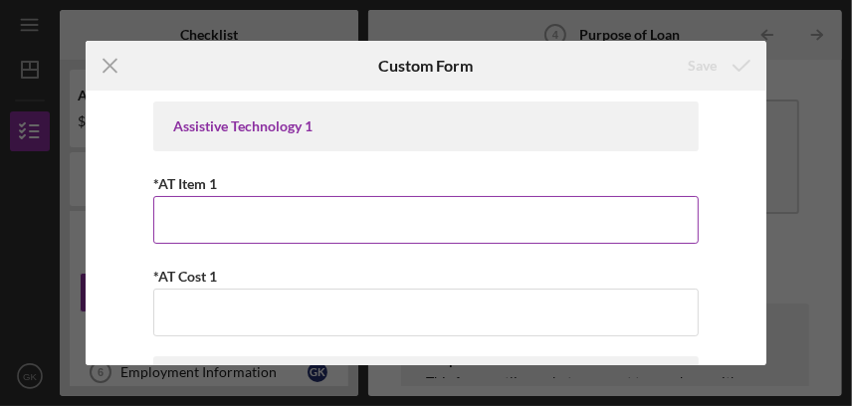
click at [202, 215] on input "*AT Item 1" at bounding box center [425, 220] width 545 height 48
click at [199, 216] on input "*AT Item 1" at bounding box center [425, 220] width 545 height 48
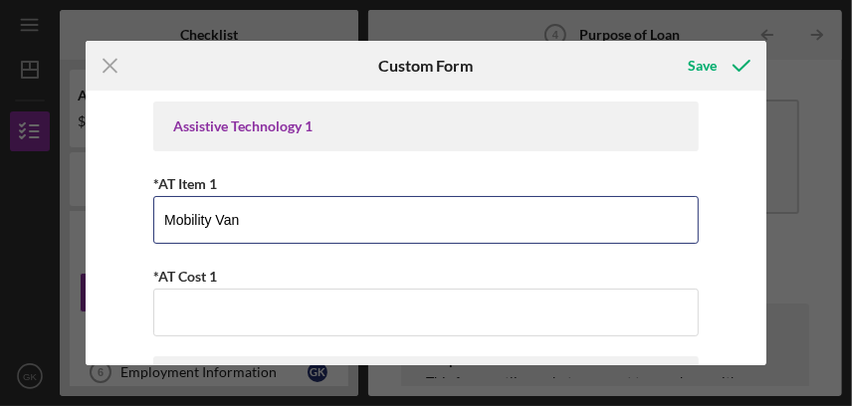
type input "Mobility Van"
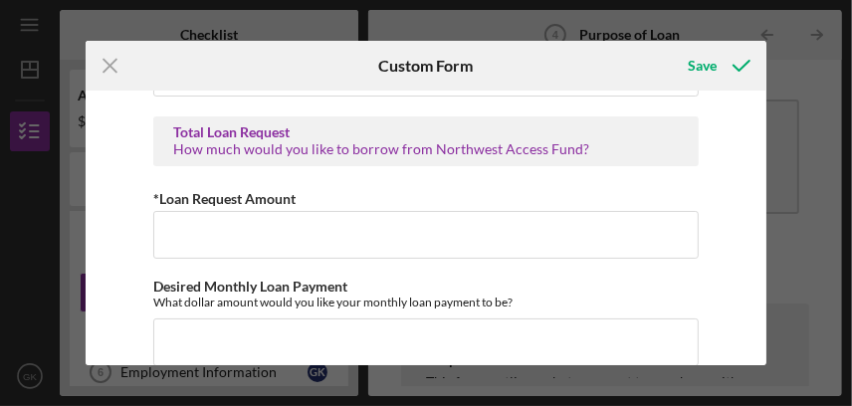
scroll to position [1194, 0]
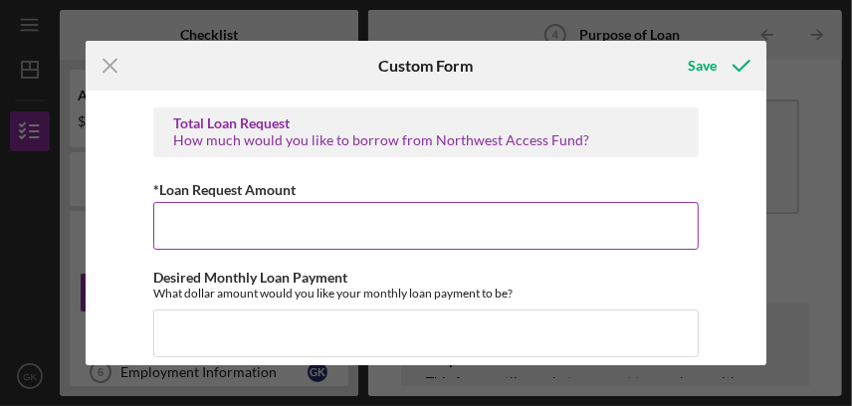
type input "$51,253.58"
click at [224, 217] on input "*Loan Request Amount" at bounding box center [425, 226] width 545 height 48
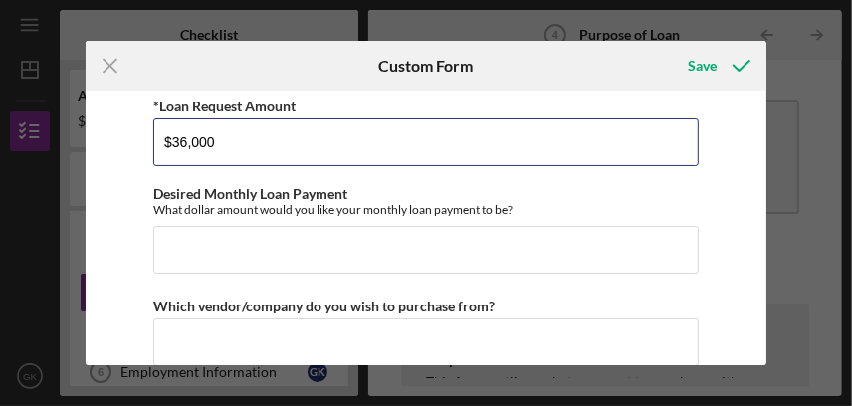
scroll to position [1293, 0]
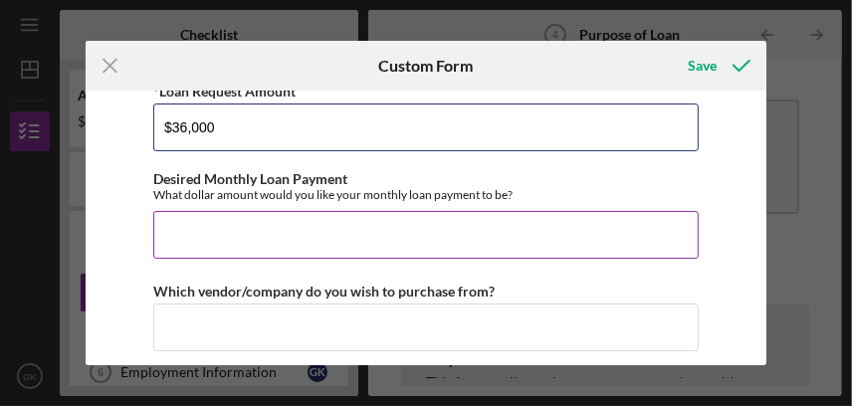
type input "$36,000"
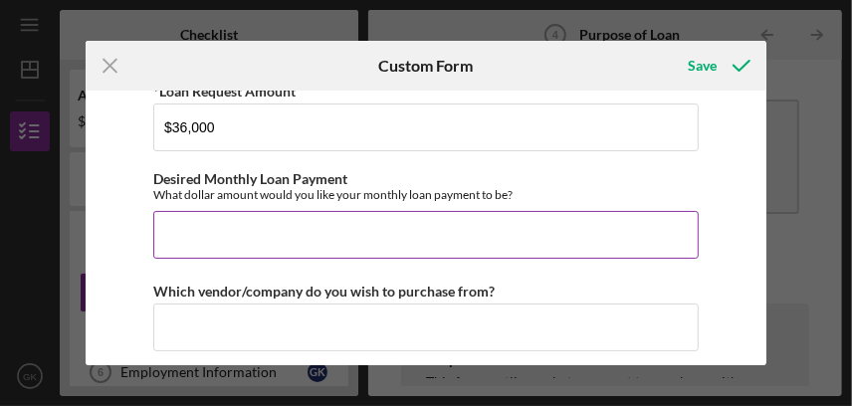
click at [217, 228] on input "Desired Monthly Loan Payment" at bounding box center [425, 235] width 545 height 48
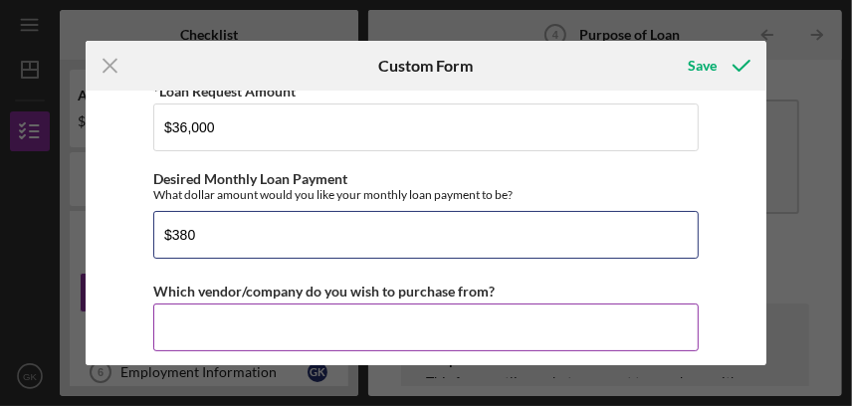
type input "$380"
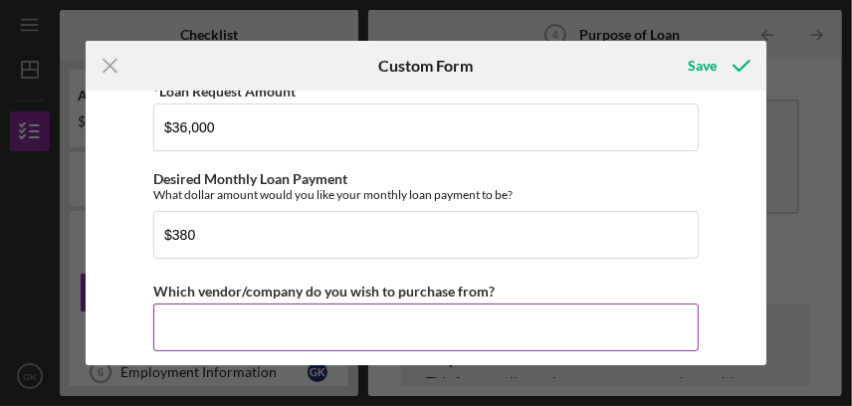
click at [246, 322] on input "Which vendor/company do you wish to purchase from?" at bounding box center [425, 328] width 545 height 48
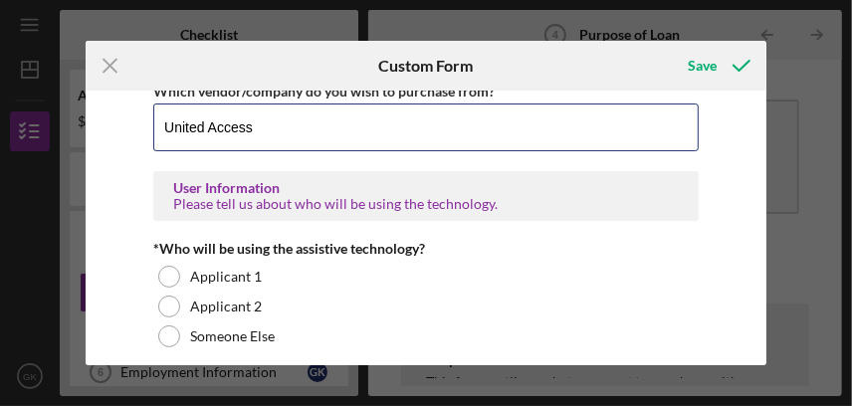
scroll to position [1592, 0]
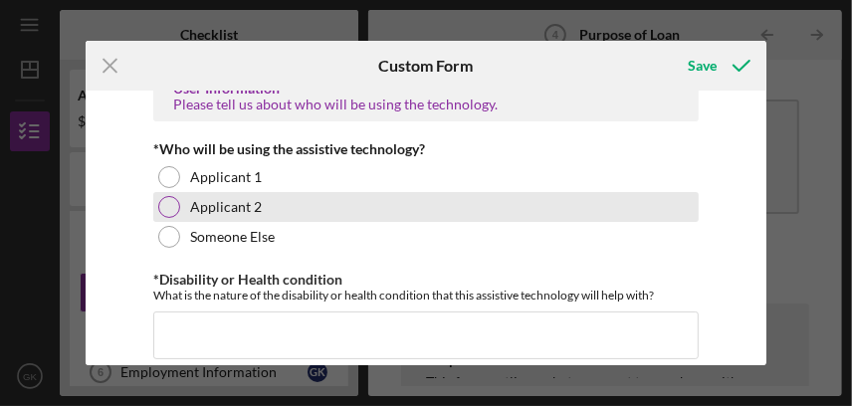
type input "United Access"
click at [173, 203] on div at bounding box center [169, 207] width 22 height 22
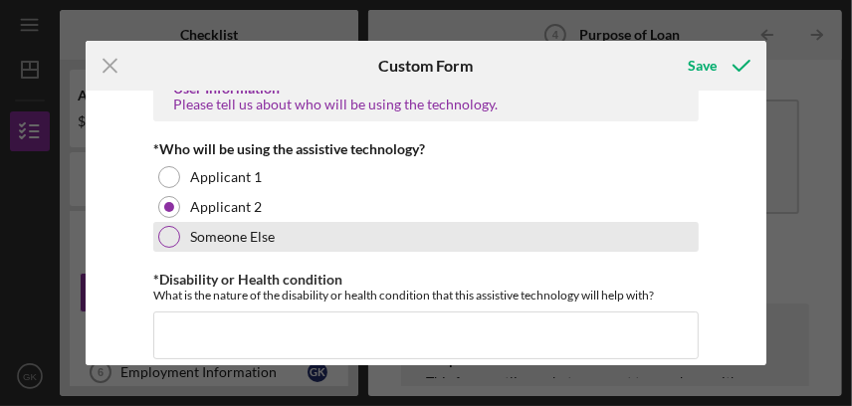
scroll to position [1691, 0]
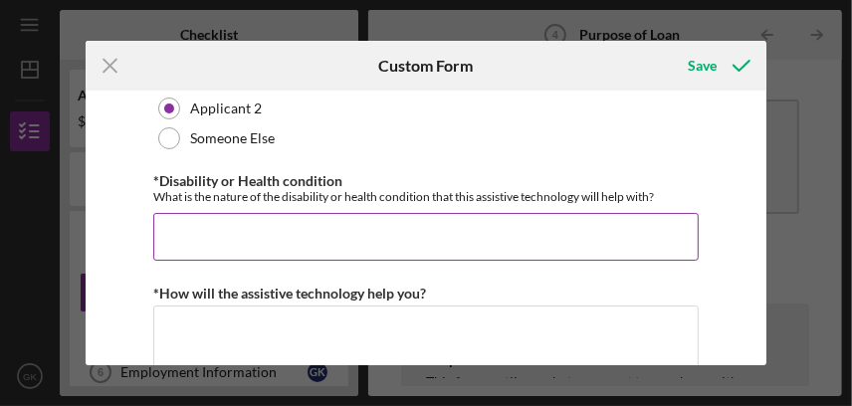
click at [256, 239] on input "*Disability or Health condition" at bounding box center [425, 237] width 545 height 48
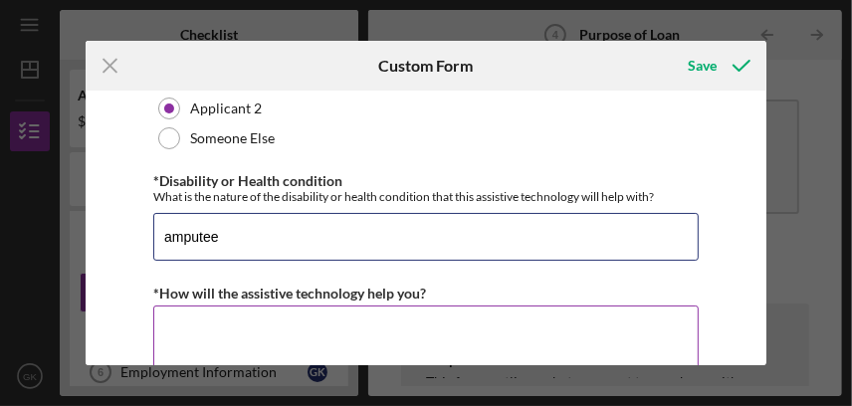
type input "amputee"
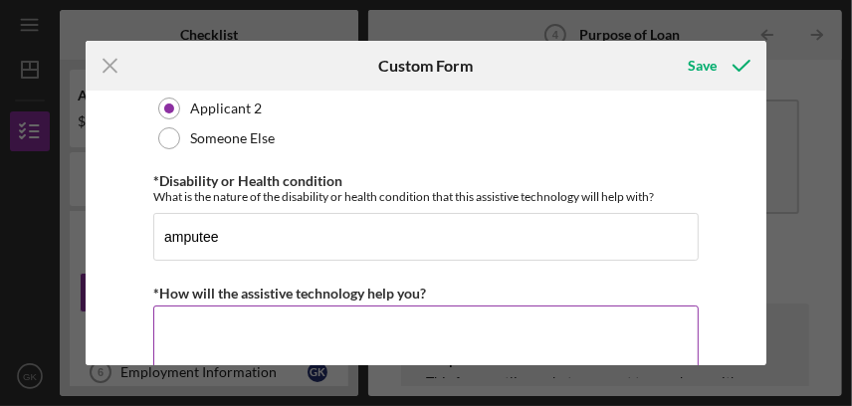
click at [173, 335] on textarea "*How will the assistive technology help you?" at bounding box center [425, 353] width 545 height 96
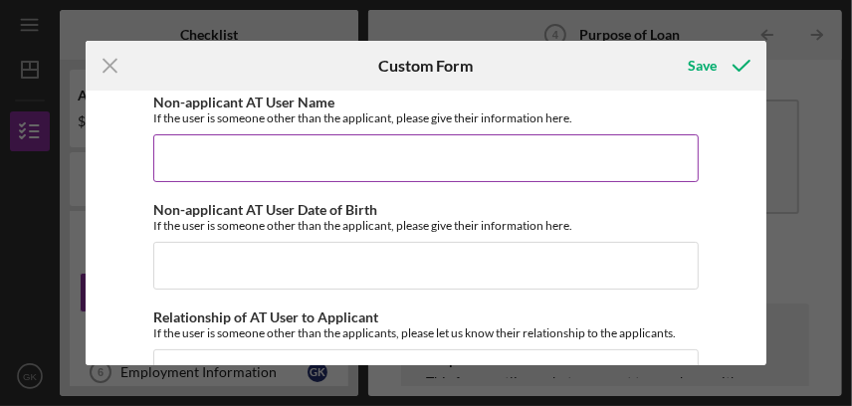
scroll to position [2009, 0]
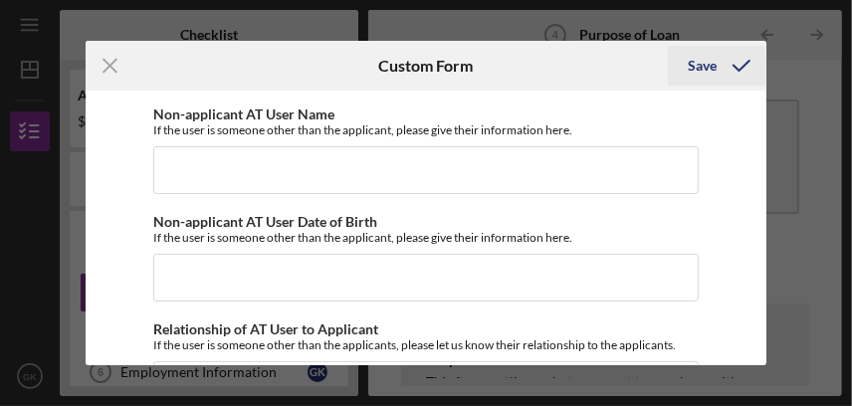
type textarea "I am capable of driving and want to have a vehicle that allows me to go to the …"
click at [716, 62] on icon "submit" at bounding box center [741, 66] width 50 height 50
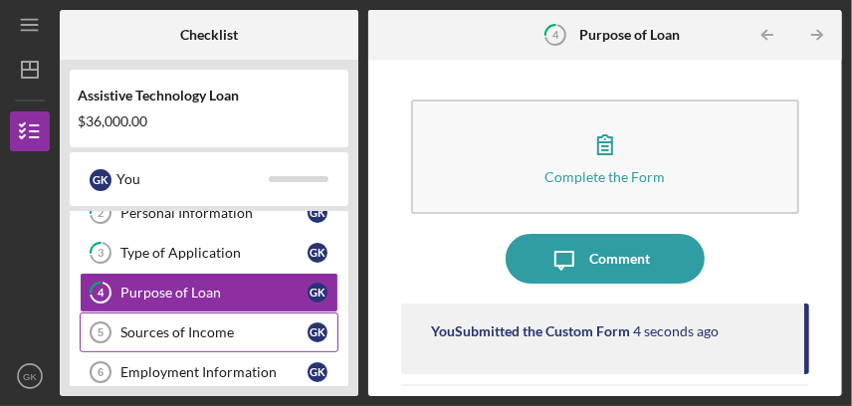
click at [193, 327] on div "Sources of Income" at bounding box center [213, 332] width 187 height 16
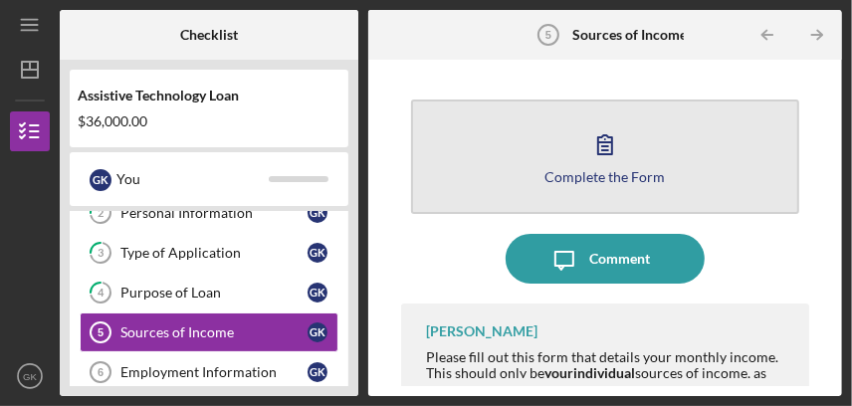
click at [421, 211] on button "Complete the Form Form" at bounding box center [605, 157] width 388 height 114
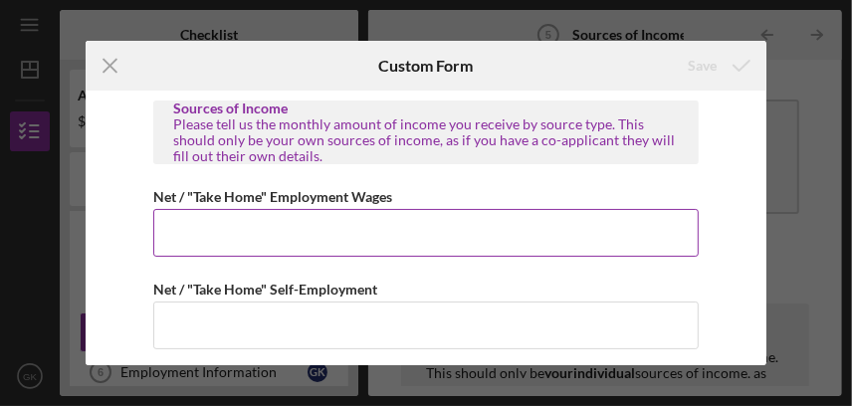
click at [318, 226] on input "Net / "Take Home" Employment Wages" at bounding box center [425, 233] width 545 height 48
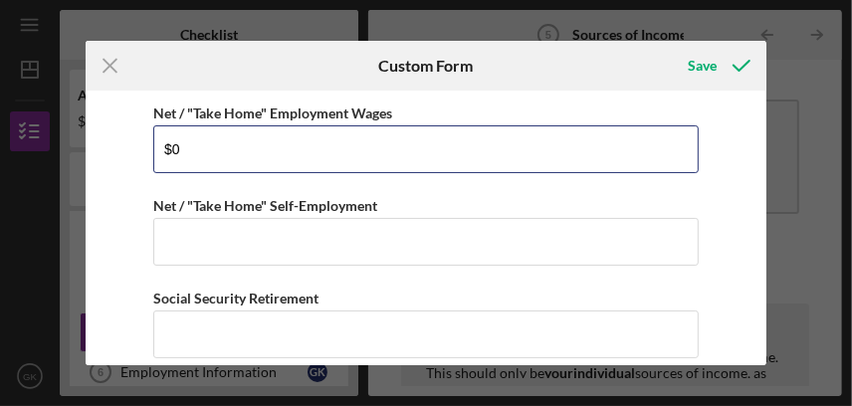
scroll to position [99, 0]
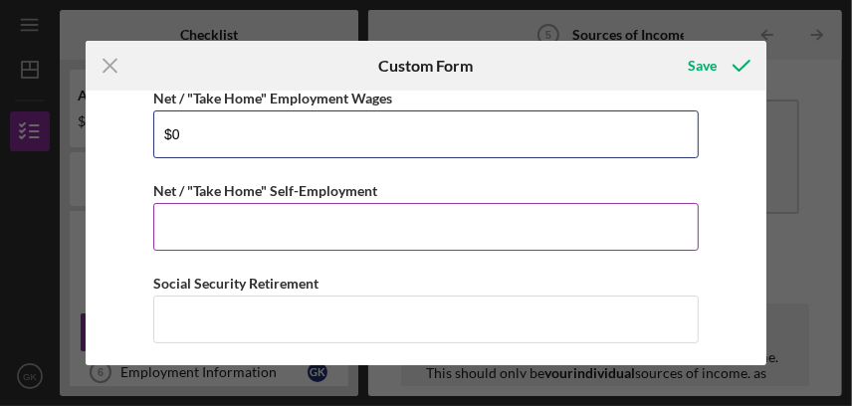
type input "$0"
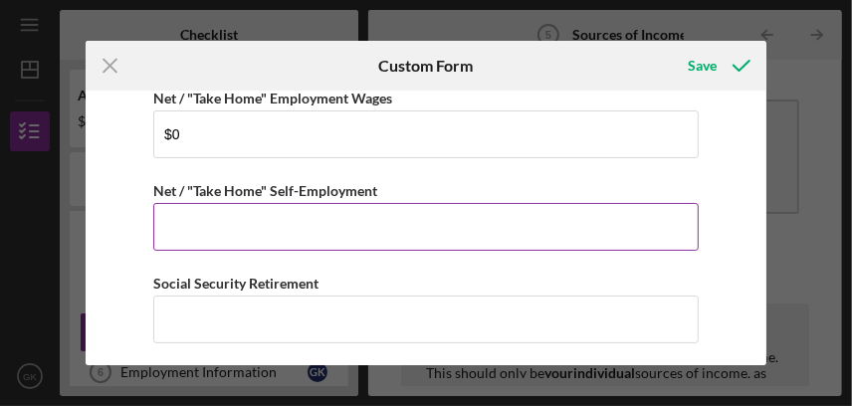
click at [255, 227] on input "Net / "Take Home" Self-Employment" at bounding box center [425, 227] width 545 height 48
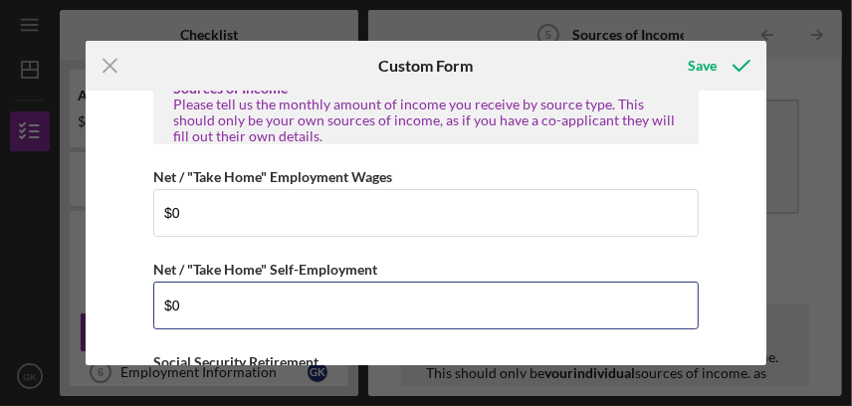
scroll to position [0, 0]
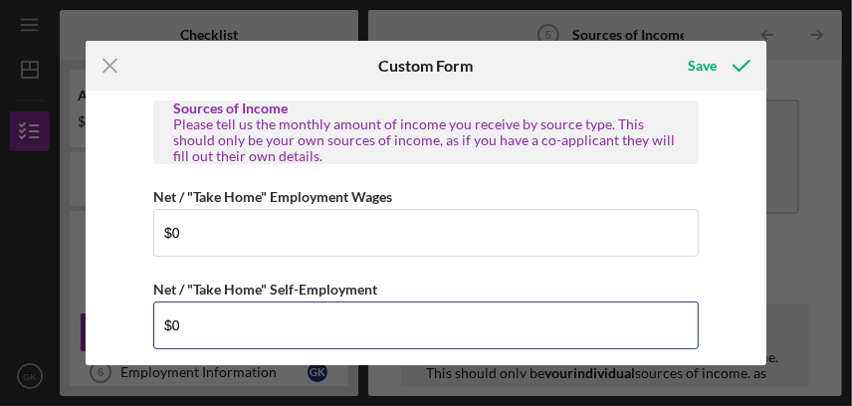
click at [223, 306] on input "$0" at bounding box center [425, 326] width 545 height 48
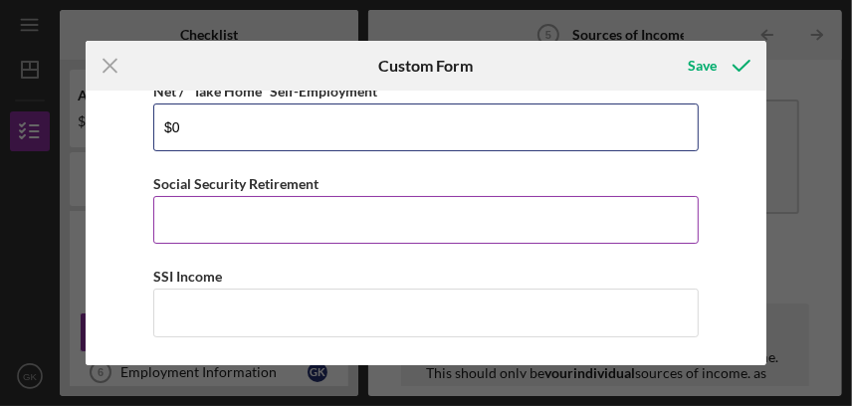
scroll to position [299, 0]
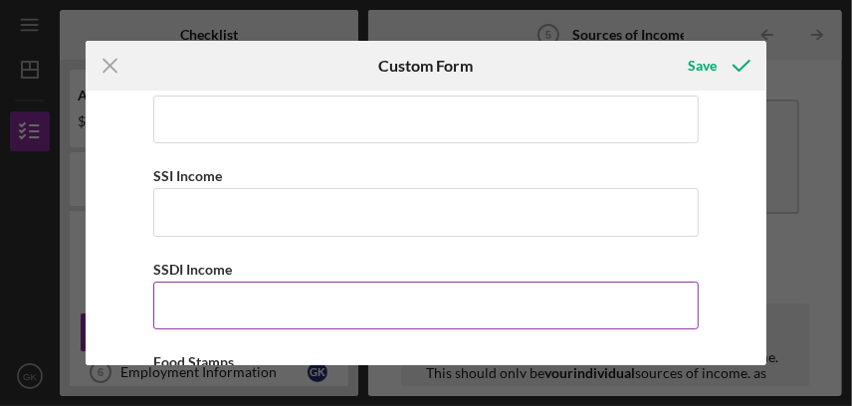
type input "$0"
click at [228, 305] on input "SSDI Income" at bounding box center [425, 306] width 545 height 48
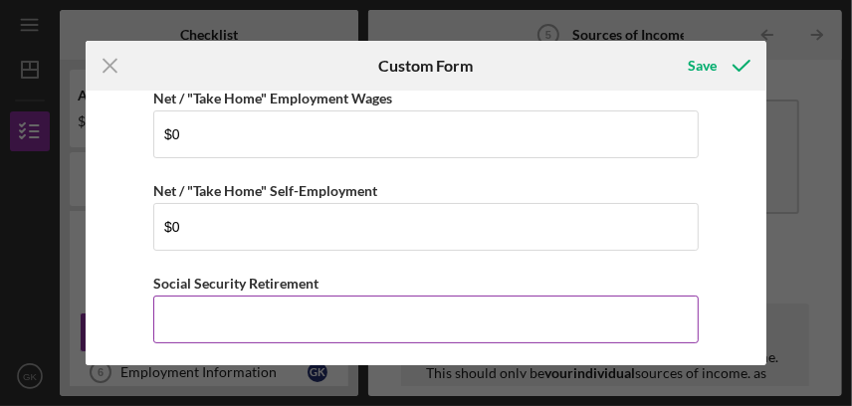
scroll to position [198, 0]
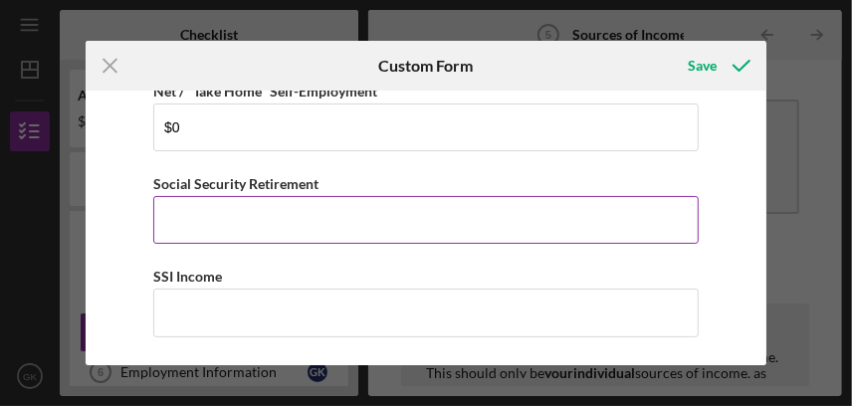
type input "$0"
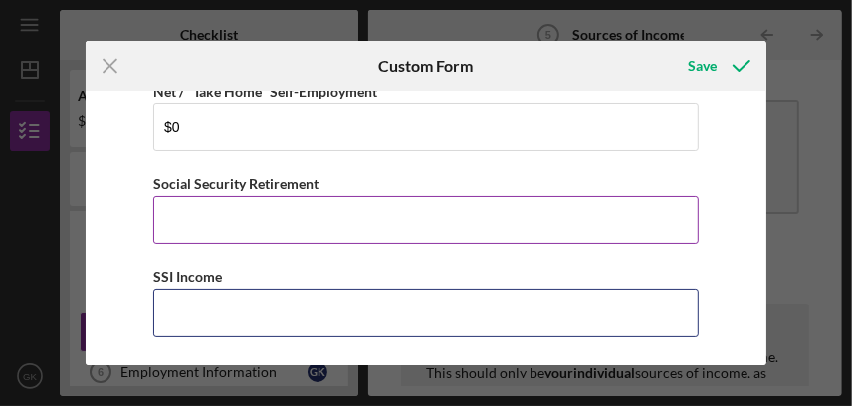
click at [249, 318] on input "SSI Income" at bounding box center [425, 313] width 545 height 48
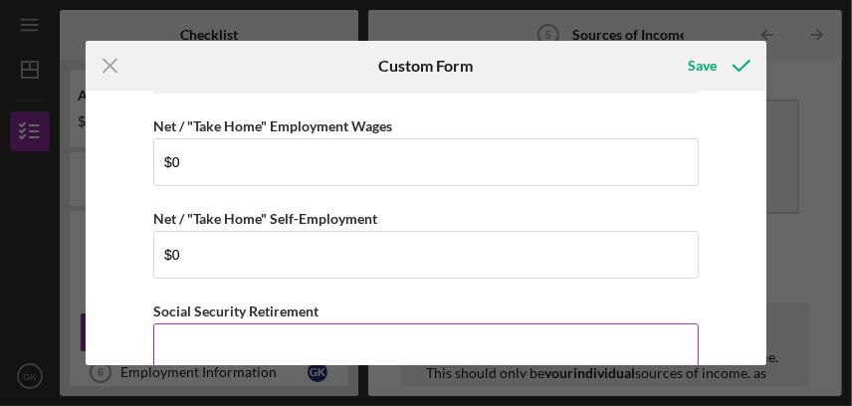
scroll to position [0, 0]
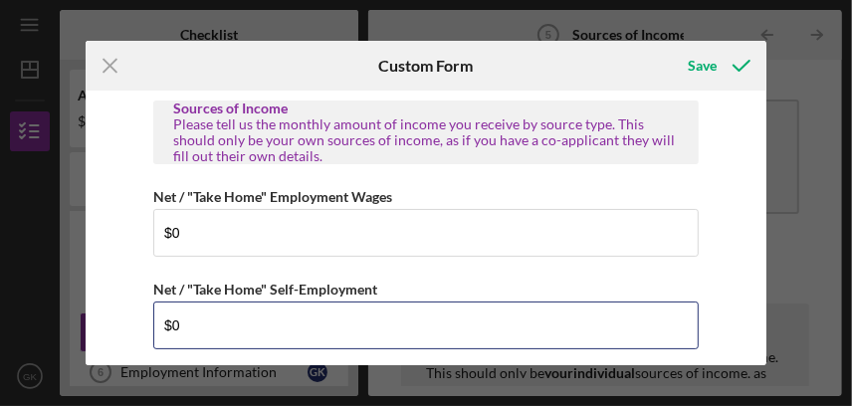
click at [249, 318] on input "$0" at bounding box center [425, 326] width 545 height 48
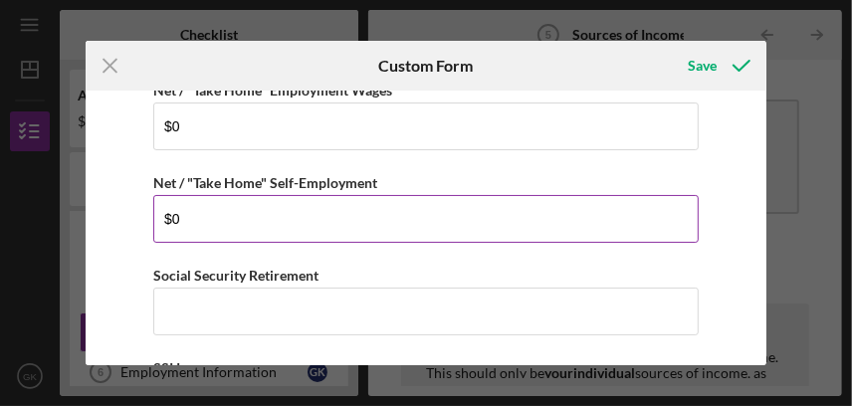
scroll to position [198, 0]
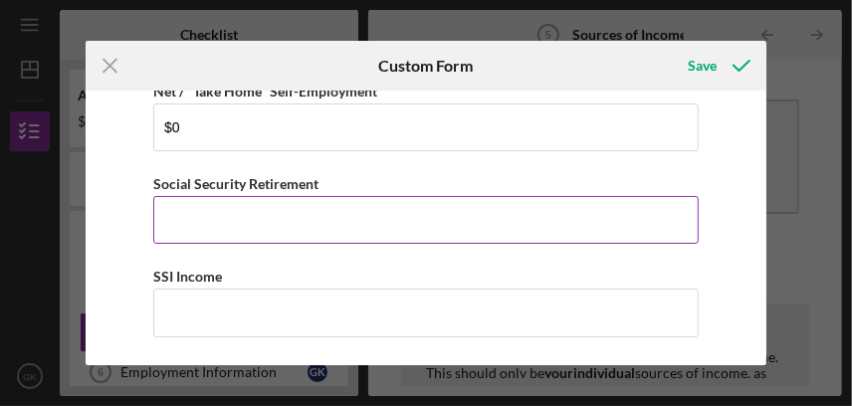
click at [267, 224] on input "Social Security Retirement" at bounding box center [425, 220] width 545 height 48
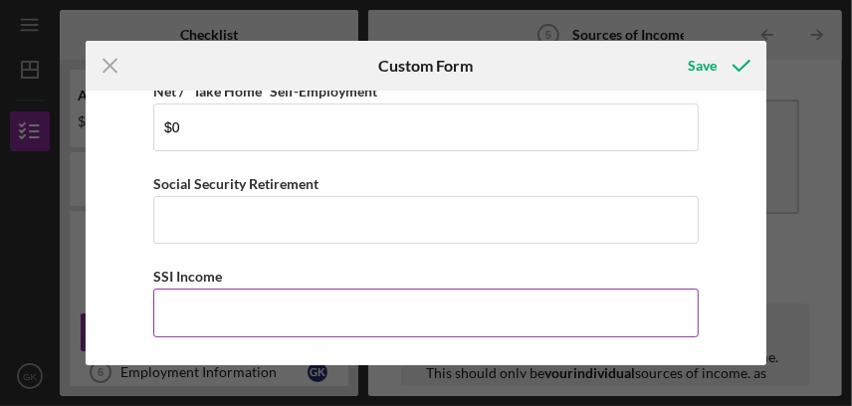
click at [255, 304] on input "SSI Income" at bounding box center [425, 313] width 545 height 48
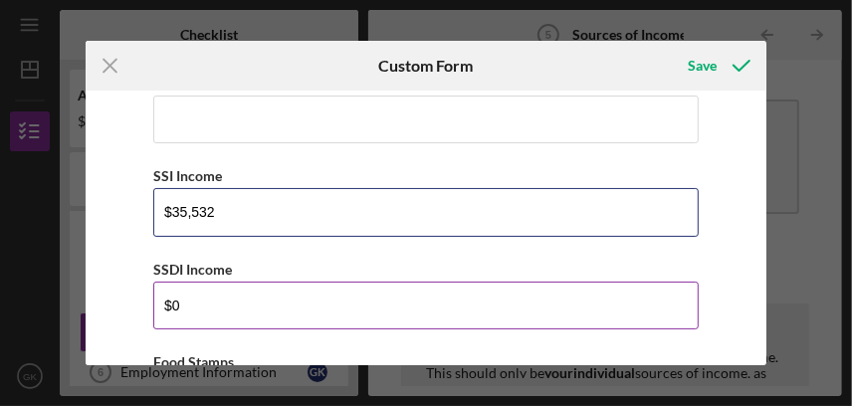
scroll to position [398, 0]
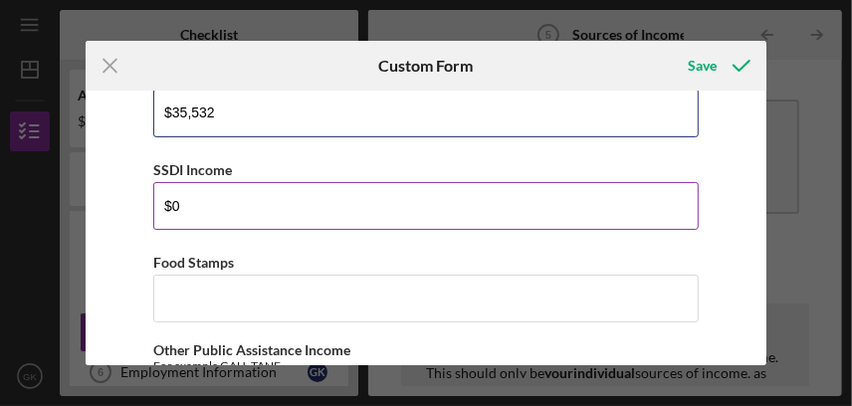
type input "$35,532"
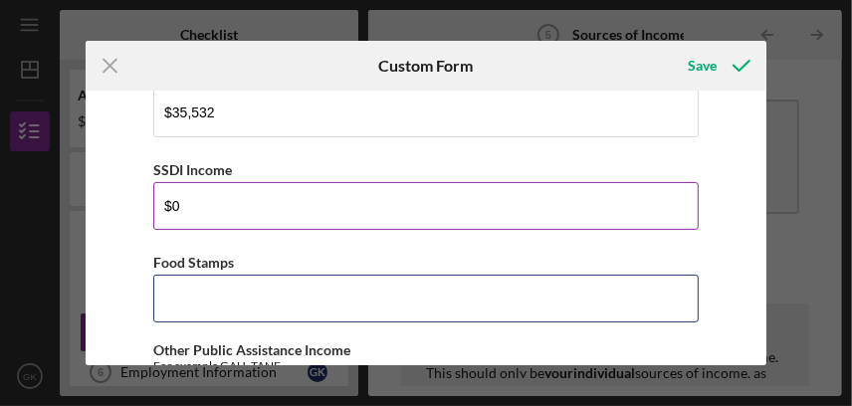
click at [220, 301] on input "Food Stamps" at bounding box center [425, 299] width 545 height 48
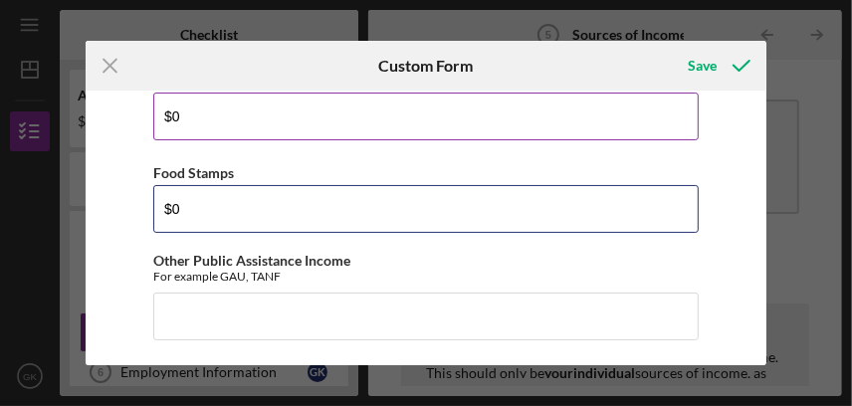
scroll to position [497, 0]
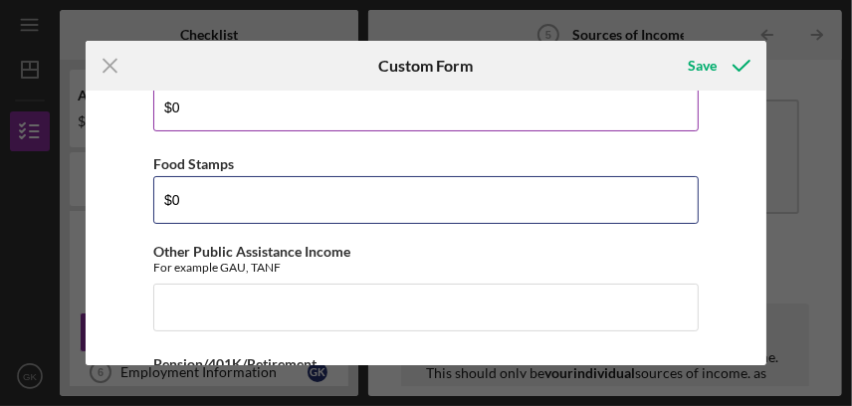
type input "$0"
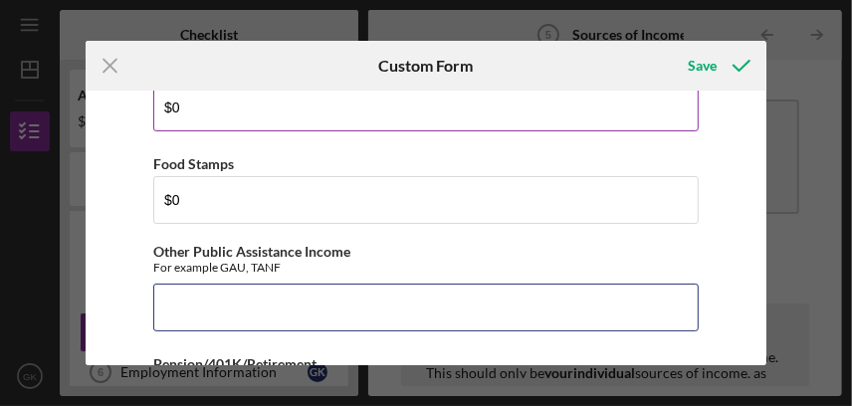
click at [220, 301] on input "Other Public Assistance Income" at bounding box center [425, 308] width 545 height 48
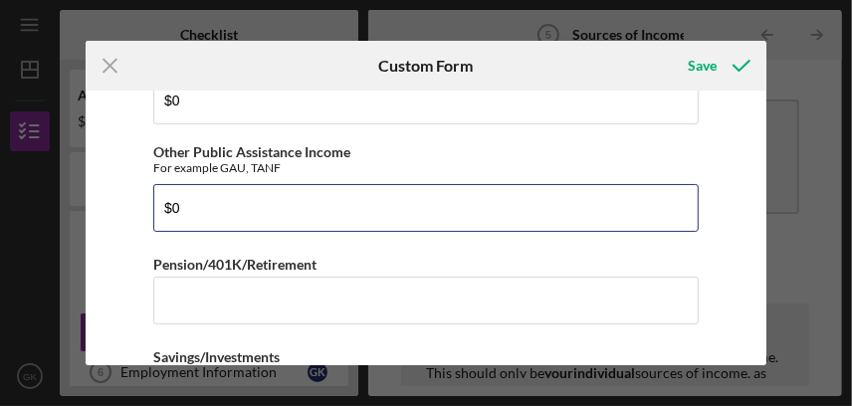
type input "$0"
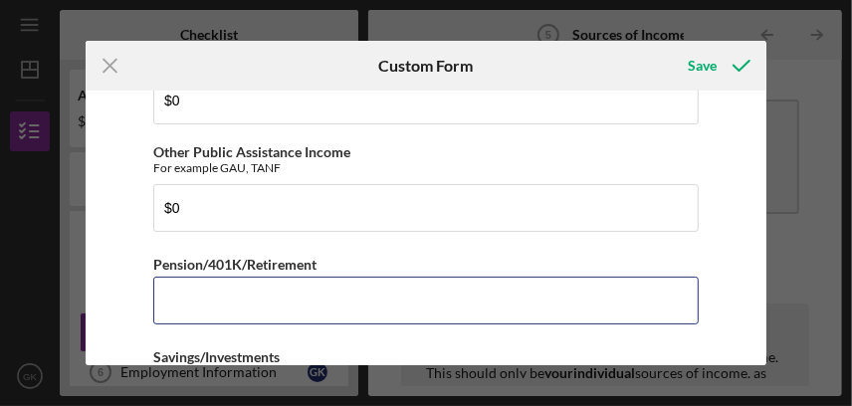
click at [220, 301] on input "Pension/401K/Retirement" at bounding box center [425, 301] width 545 height 48
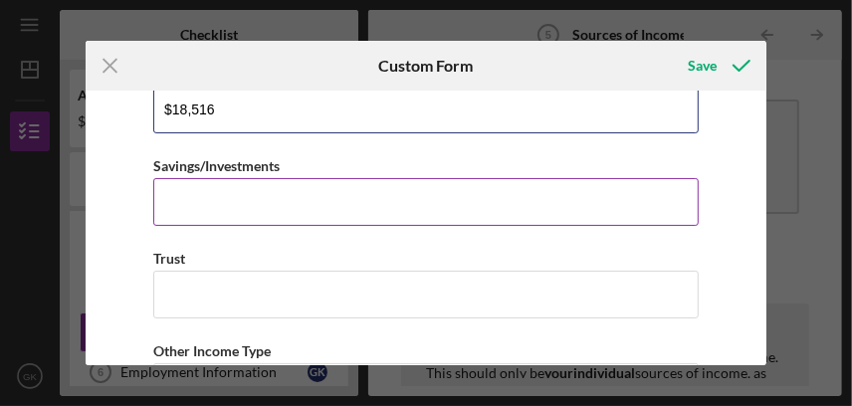
scroll to position [796, 0]
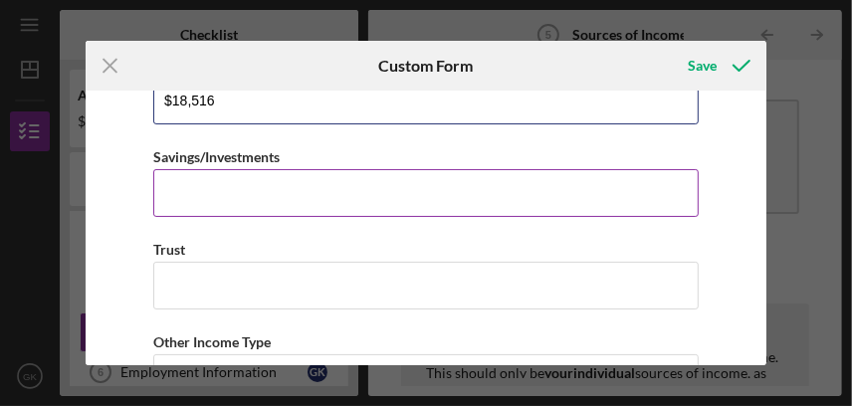
type input "$18,516"
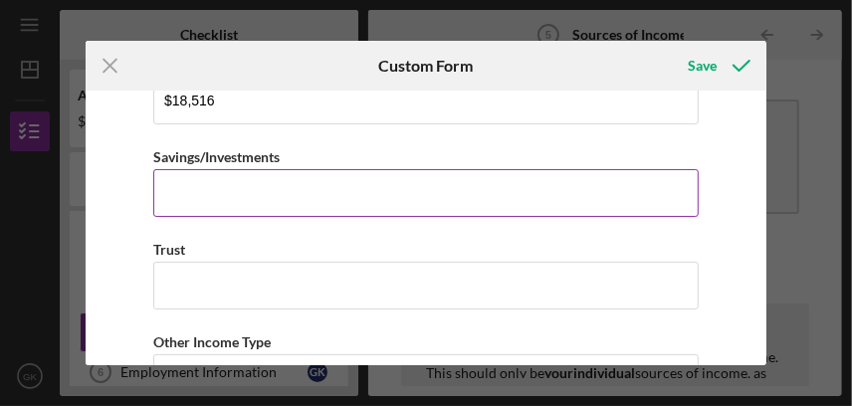
click at [243, 176] on input "Savings/Investments" at bounding box center [425, 193] width 545 height 48
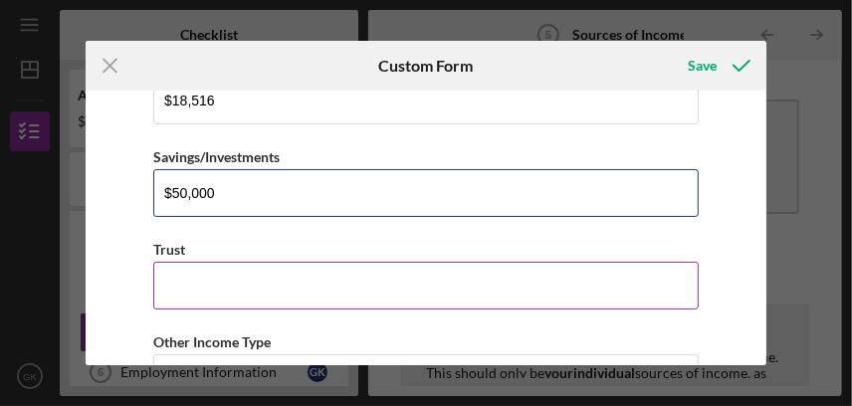
type input "$50,000"
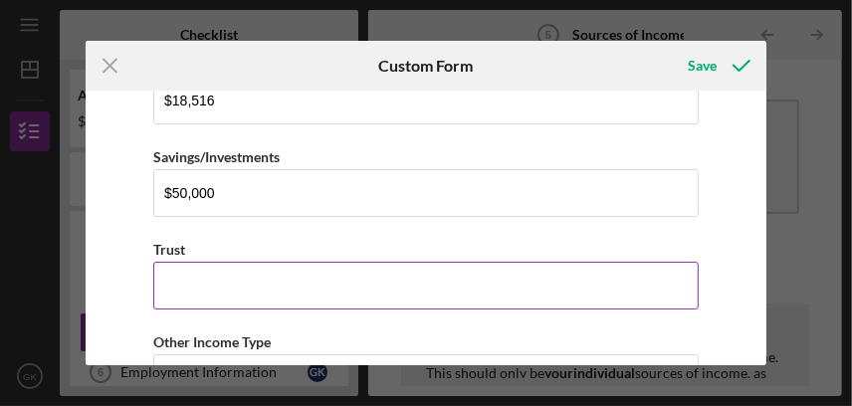
click at [239, 286] on input "Trust" at bounding box center [425, 286] width 545 height 48
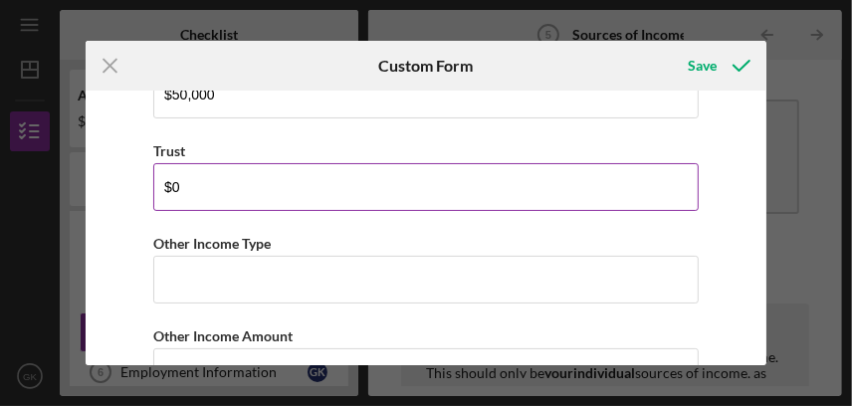
type input "$0"
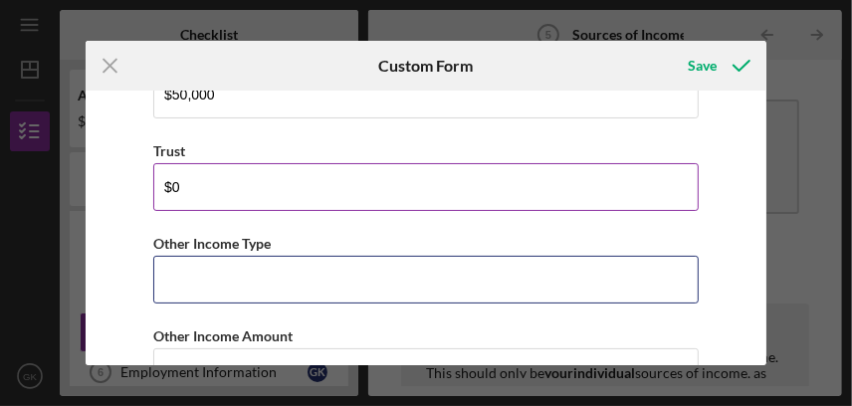
click at [239, 286] on input "Other Income Type" at bounding box center [425, 280] width 545 height 48
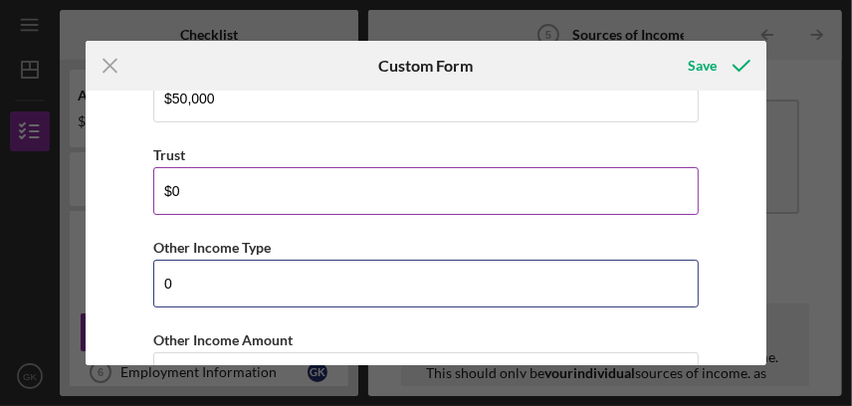
scroll to position [994, 0]
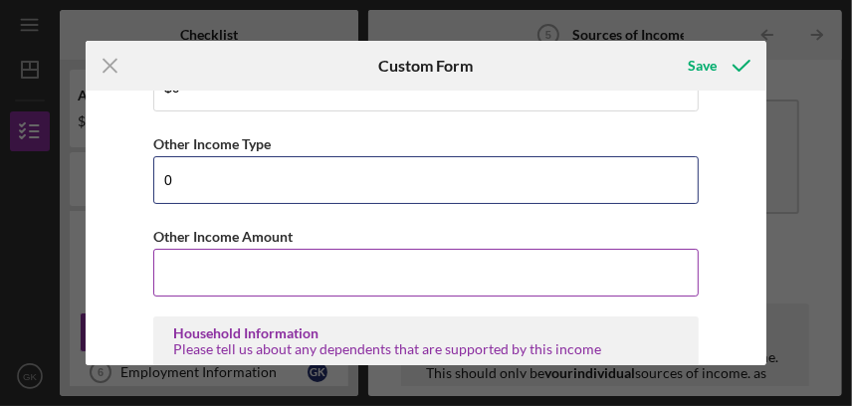
type input "0"
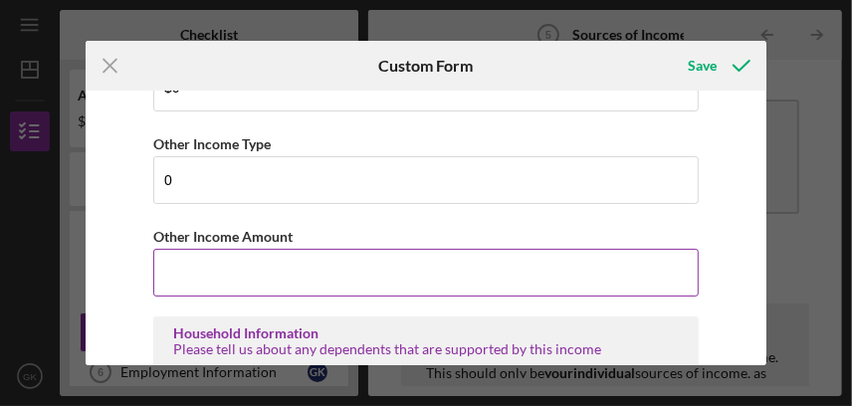
click at [256, 272] on input "Other Income Amount" at bounding box center [425, 273] width 545 height 48
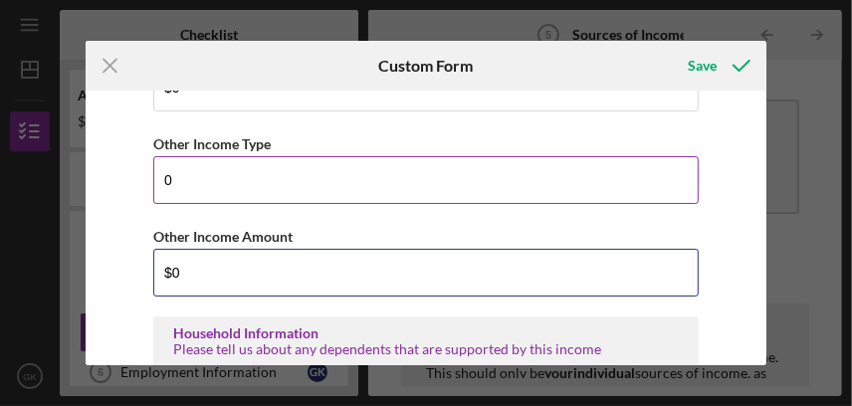
type input "$0"
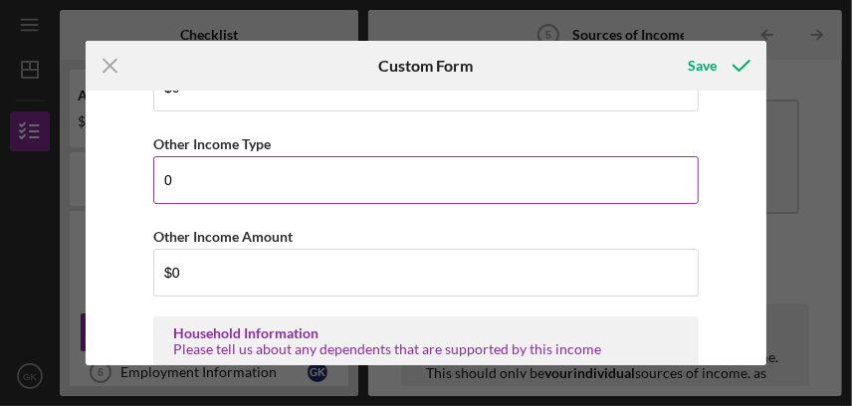
click at [193, 172] on input "0" at bounding box center [425, 180] width 545 height 48
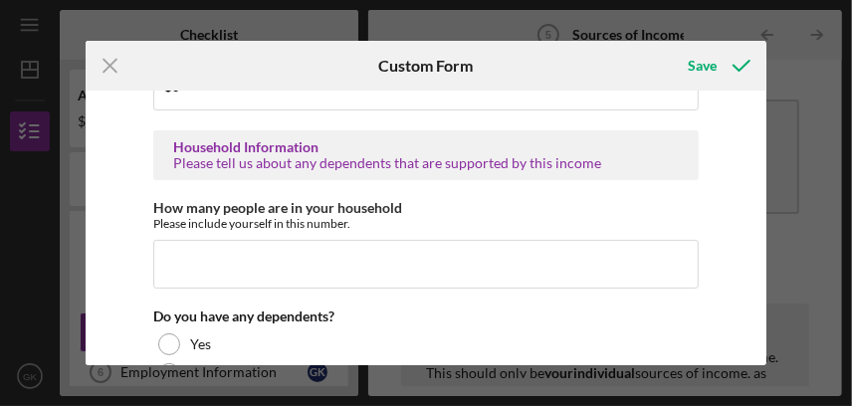
scroll to position [1194, 0]
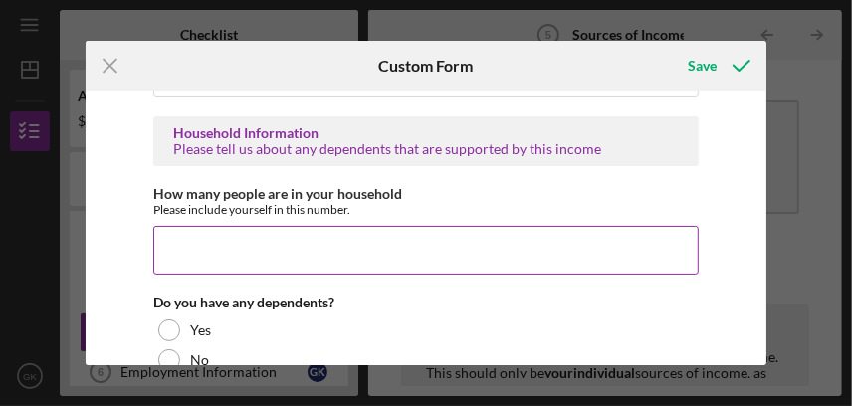
type input "none"
click at [250, 254] on input "How many people are in your household" at bounding box center [425, 250] width 545 height 48
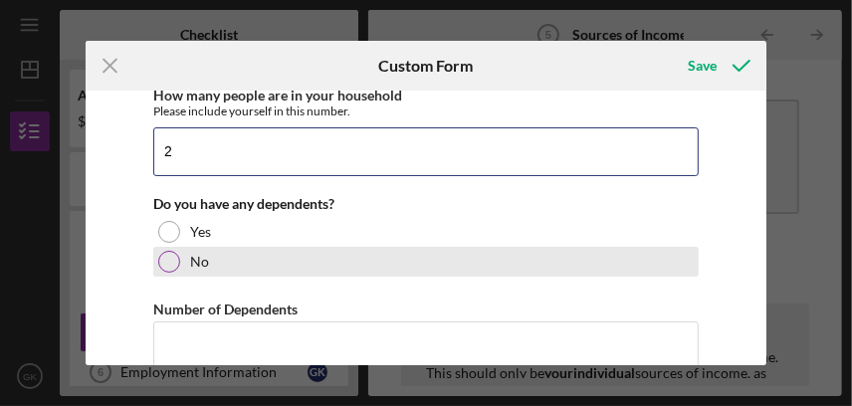
type input "2"
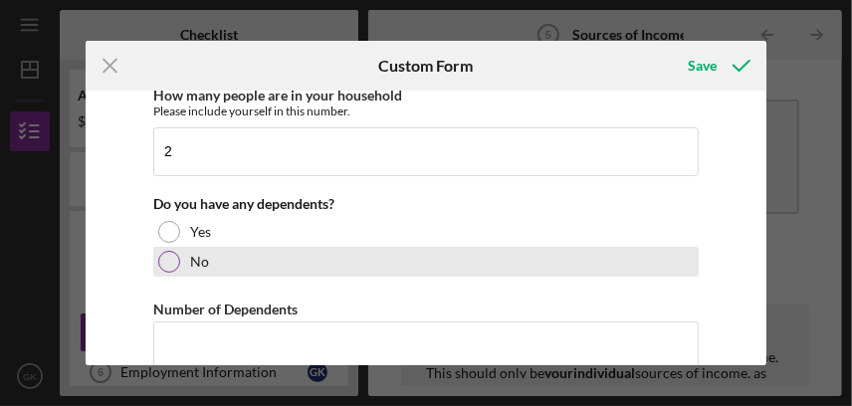
click at [174, 254] on div at bounding box center [169, 262] width 22 height 22
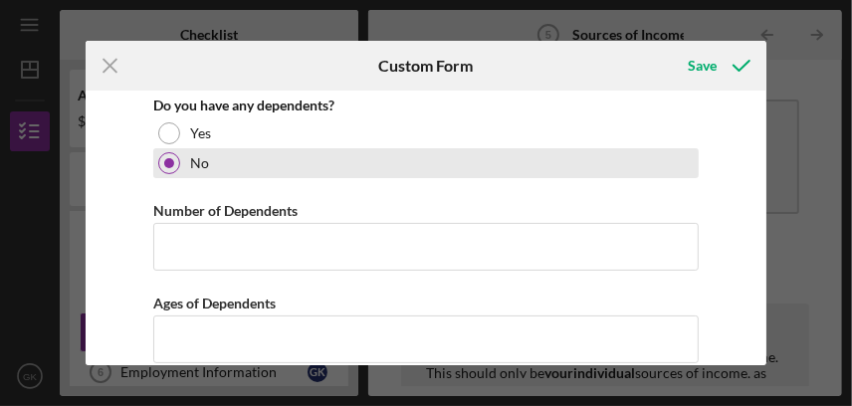
scroll to position [1392, 0]
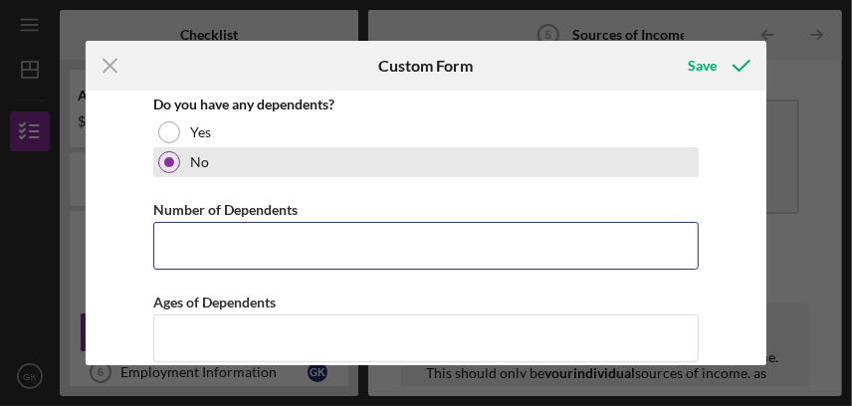
click at [174, 254] on input "Number of Dependents" at bounding box center [425, 246] width 545 height 48
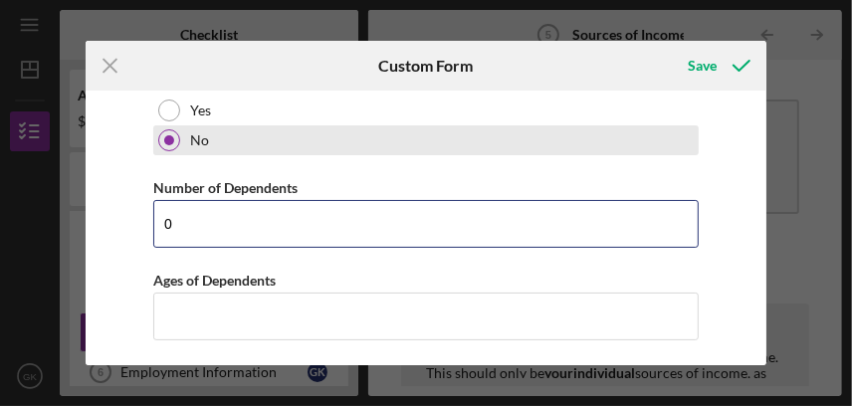
scroll to position [1415, 0]
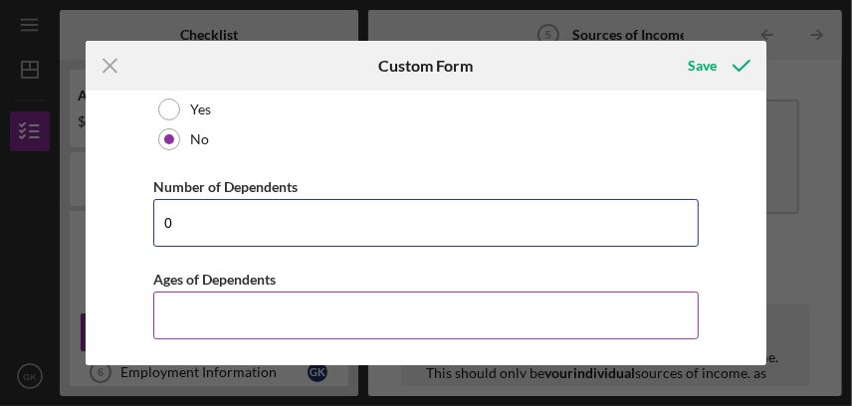
type input "0"
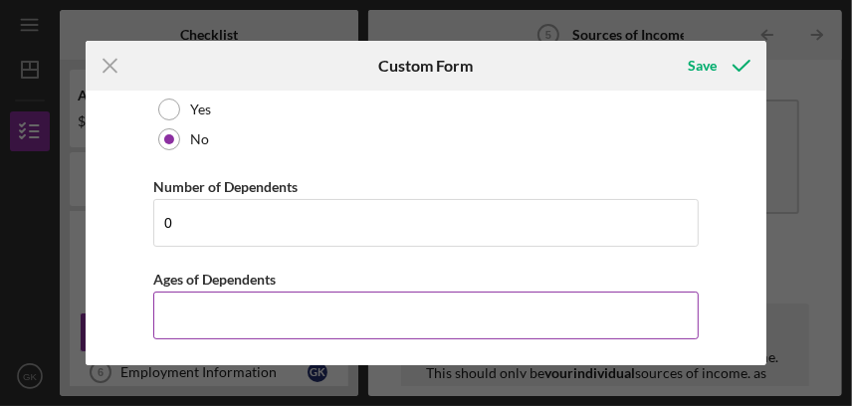
click at [187, 317] on input "Ages of Dependents" at bounding box center [425, 316] width 545 height 48
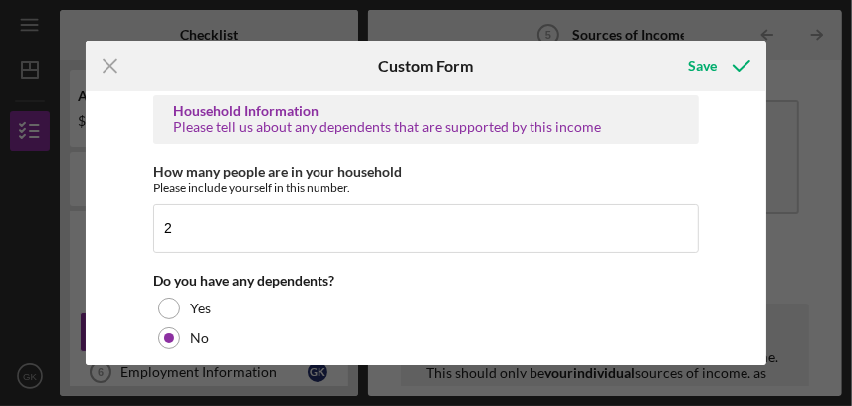
scroll to position [1216, 0]
type input "0"
click at [707, 59] on div "Save" at bounding box center [702, 66] width 29 height 40
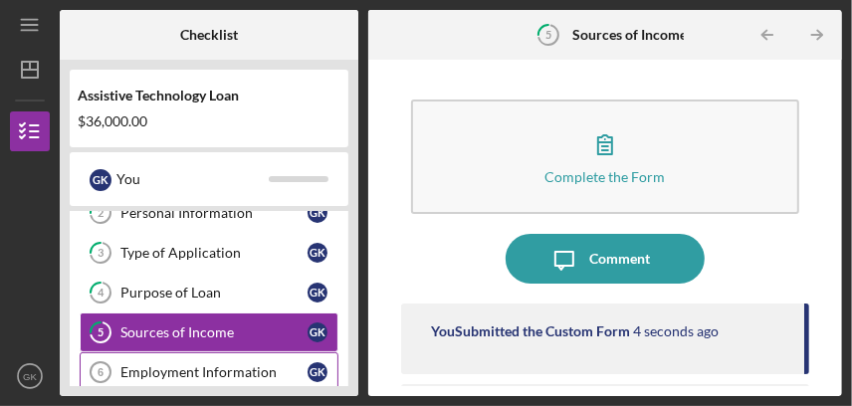
click at [208, 368] on div "Employment Information" at bounding box center [213, 372] width 187 height 16
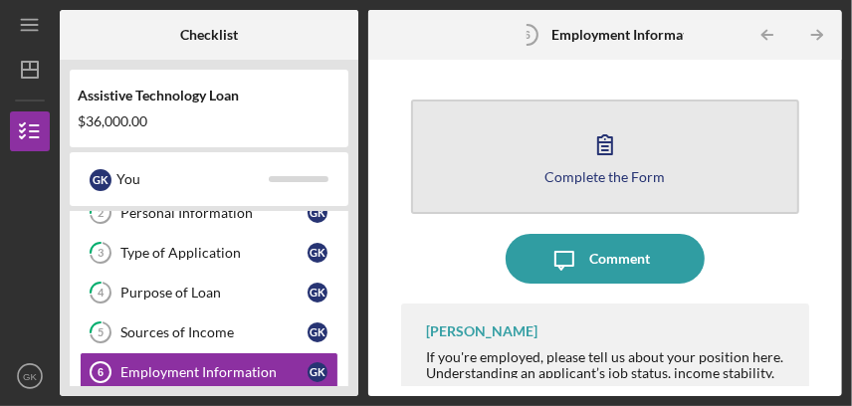
click at [602, 135] on icon "button" at bounding box center [605, 144] width 14 height 19
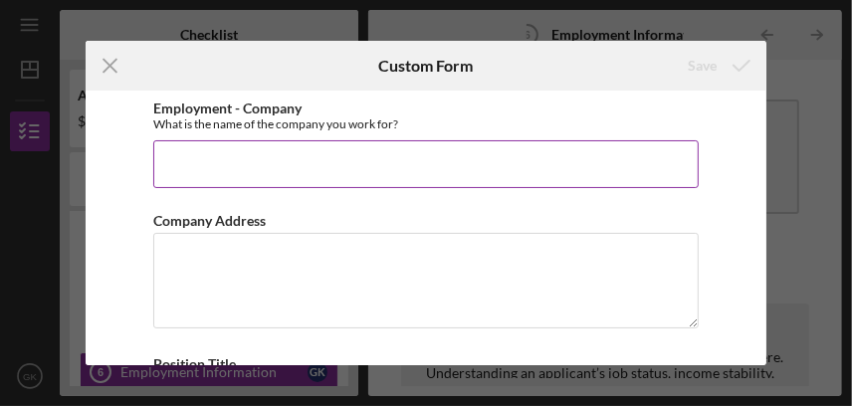
click at [336, 170] on input "Employment - Company" at bounding box center [425, 164] width 545 height 48
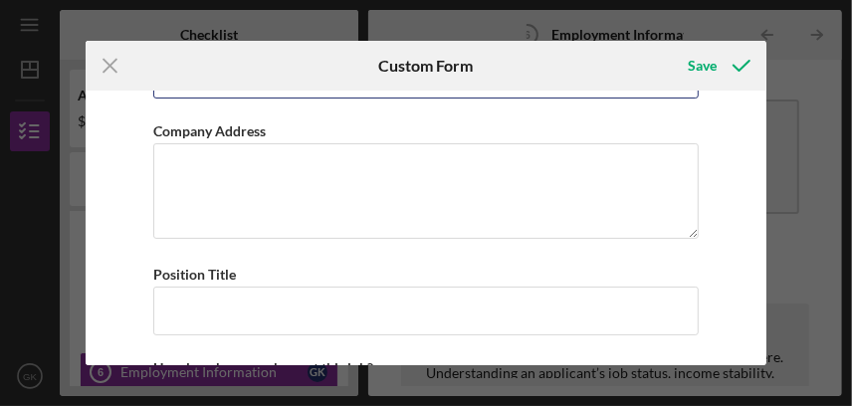
scroll to position [81, 0]
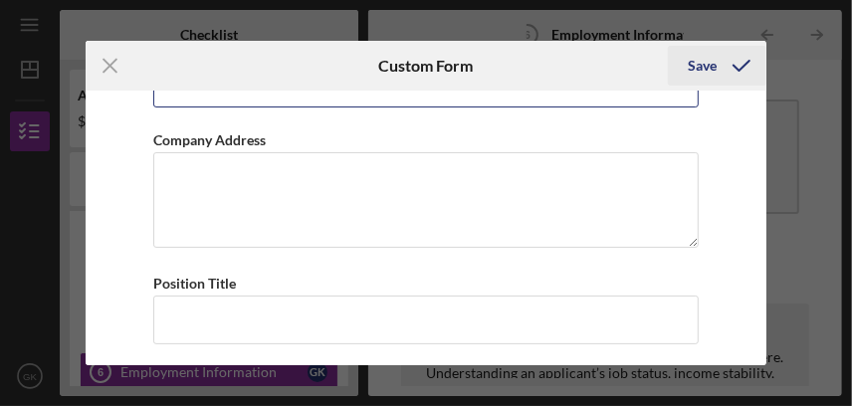
type input "retired"
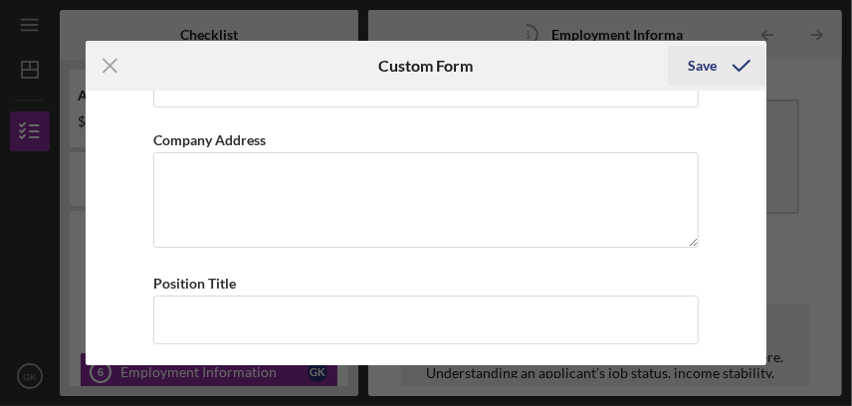
click at [702, 63] on div "Save" at bounding box center [702, 66] width 29 height 40
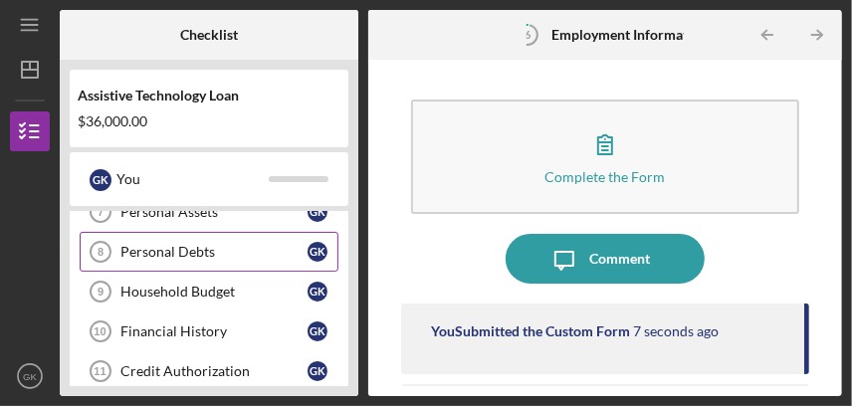
scroll to position [198, 0]
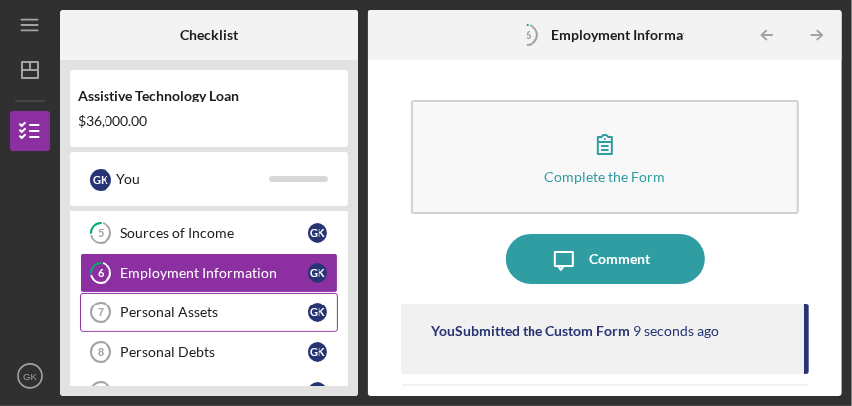
click at [177, 304] on div "Personal Assets" at bounding box center [213, 312] width 187 height 16
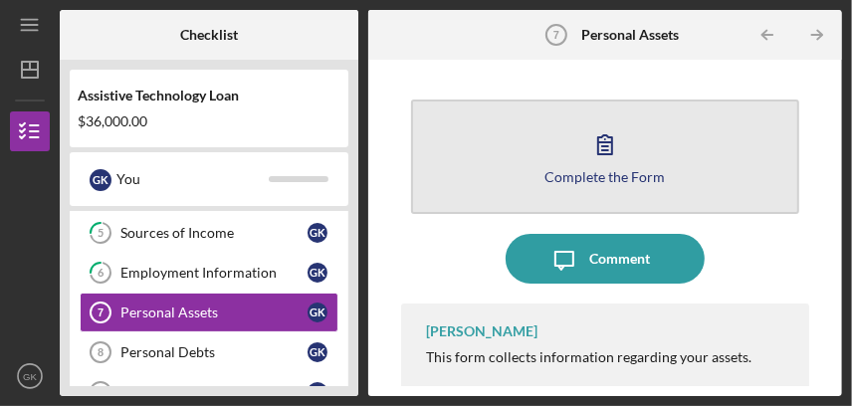
click at [595, 159] on icon "button" at bounding box center [605, 144] width 50 height 50
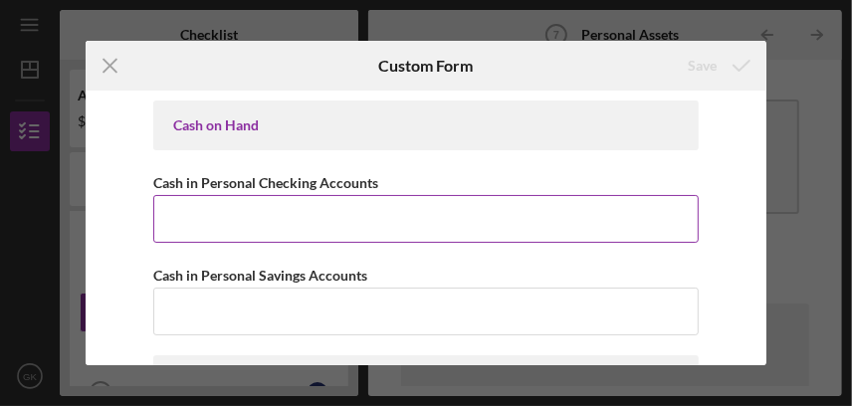
click at [224, 207] on input "Cash in Personal Checking Accounts" at bounding box center [425, 219] width 545 height 48
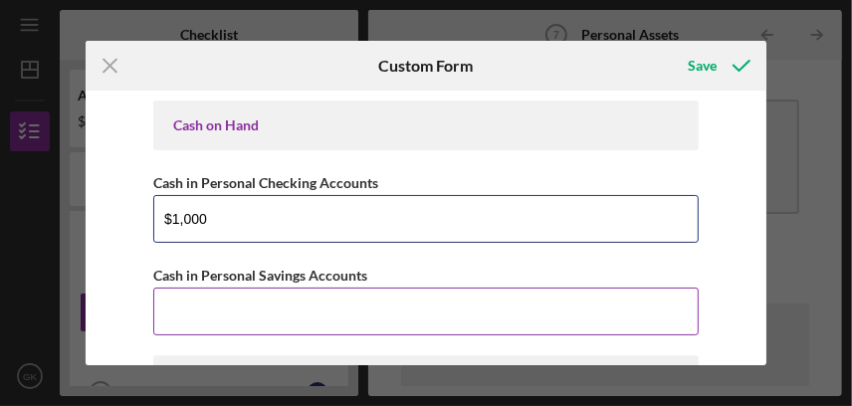
type input "$1,000"
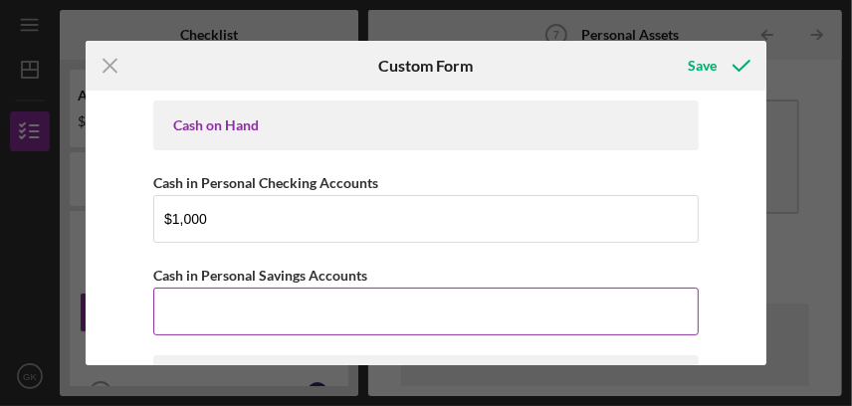
click at [229, 312] on input "Cash in Personal Savings Accounts" at bounding box center [425, 312] width 545 height 48
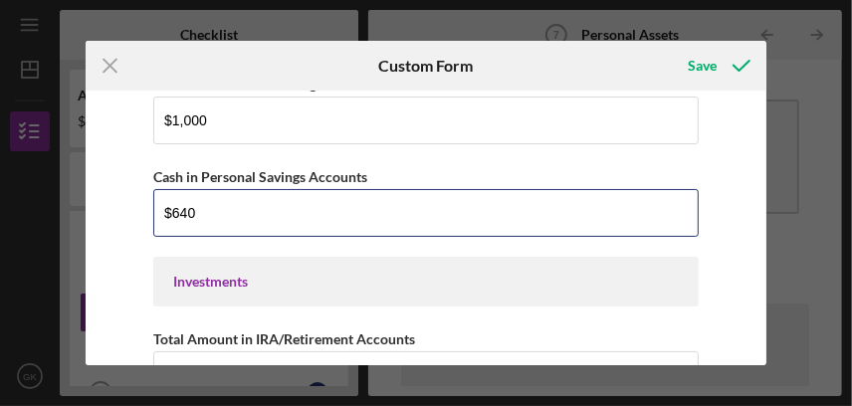
scroll to position [198, 0]
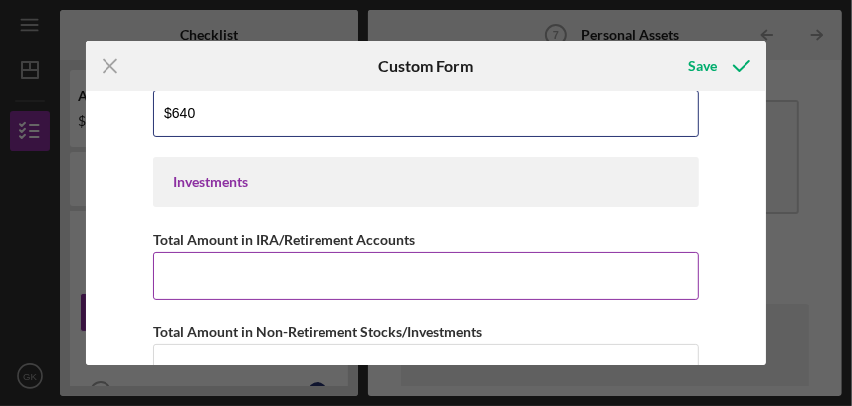
type input "$640"
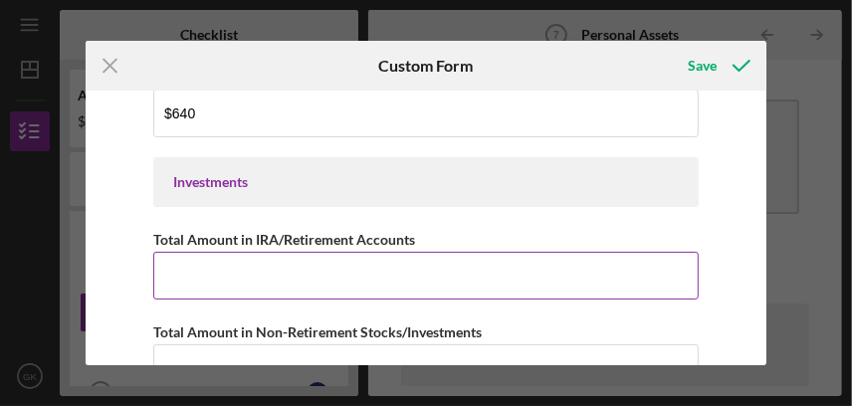
click at [237, 281] on input "Total Amount in IRA/Retirement Accounts" at bounding box center [425, 276] width 545 height 48
